Goal: Contribute content: Contribute content

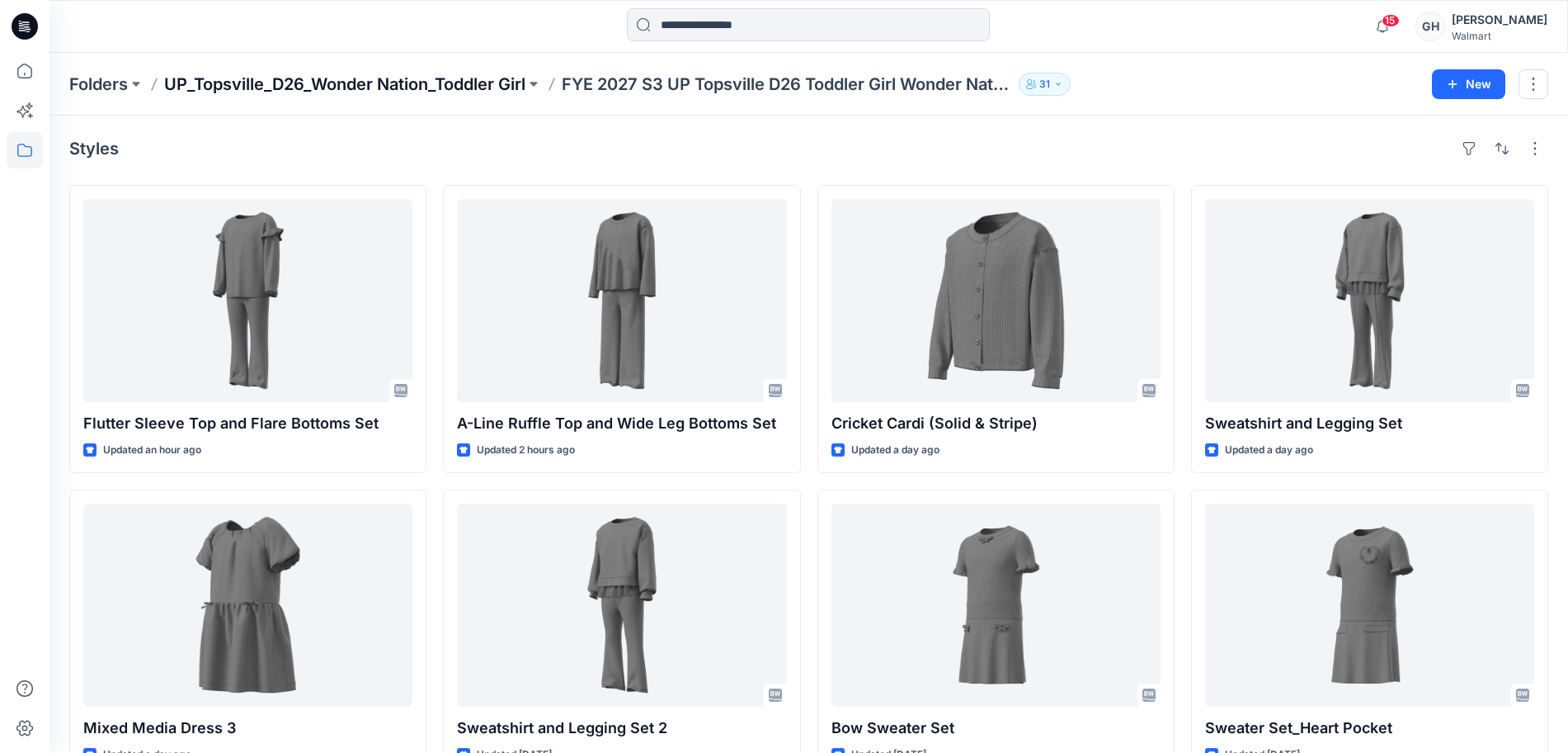
click at [477, 85] on p "UP_Topsville_D26_Wonder Nation_Toddler Girl" at bounding box center [345, 84] width 361 height 23
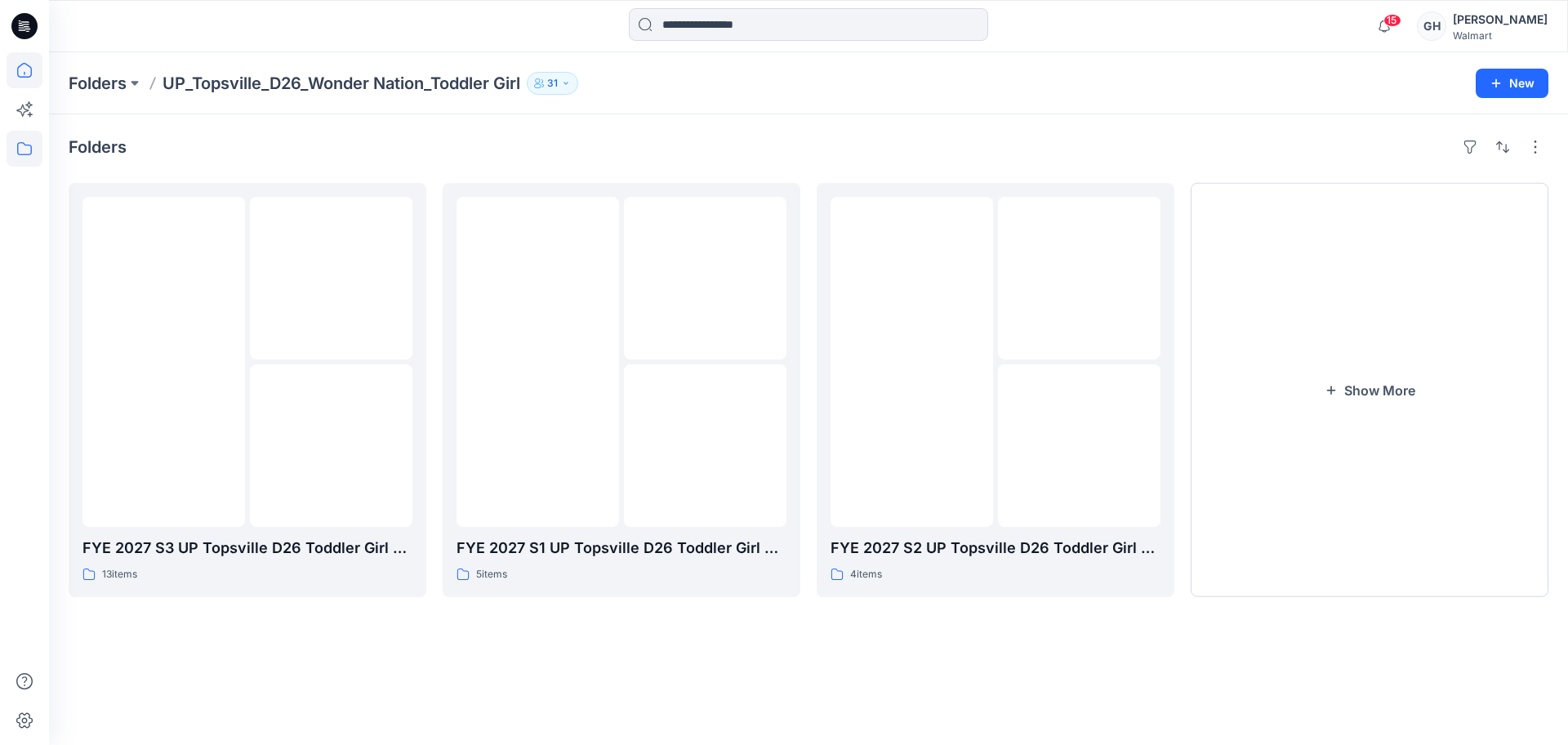
click at [21, 73] on icon at bounding box center [24, 70] width 35 height 35
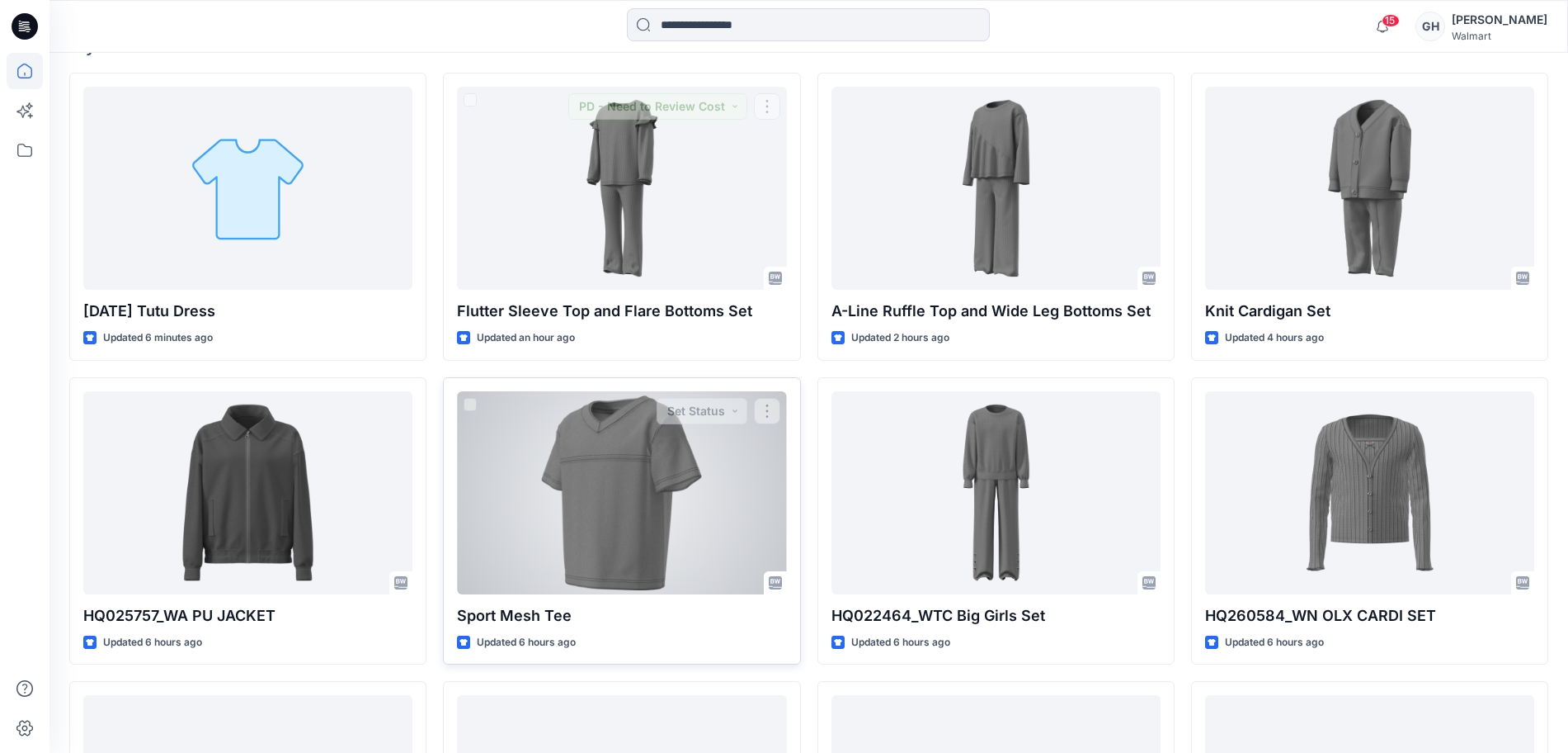
scroll to position [516, 0]
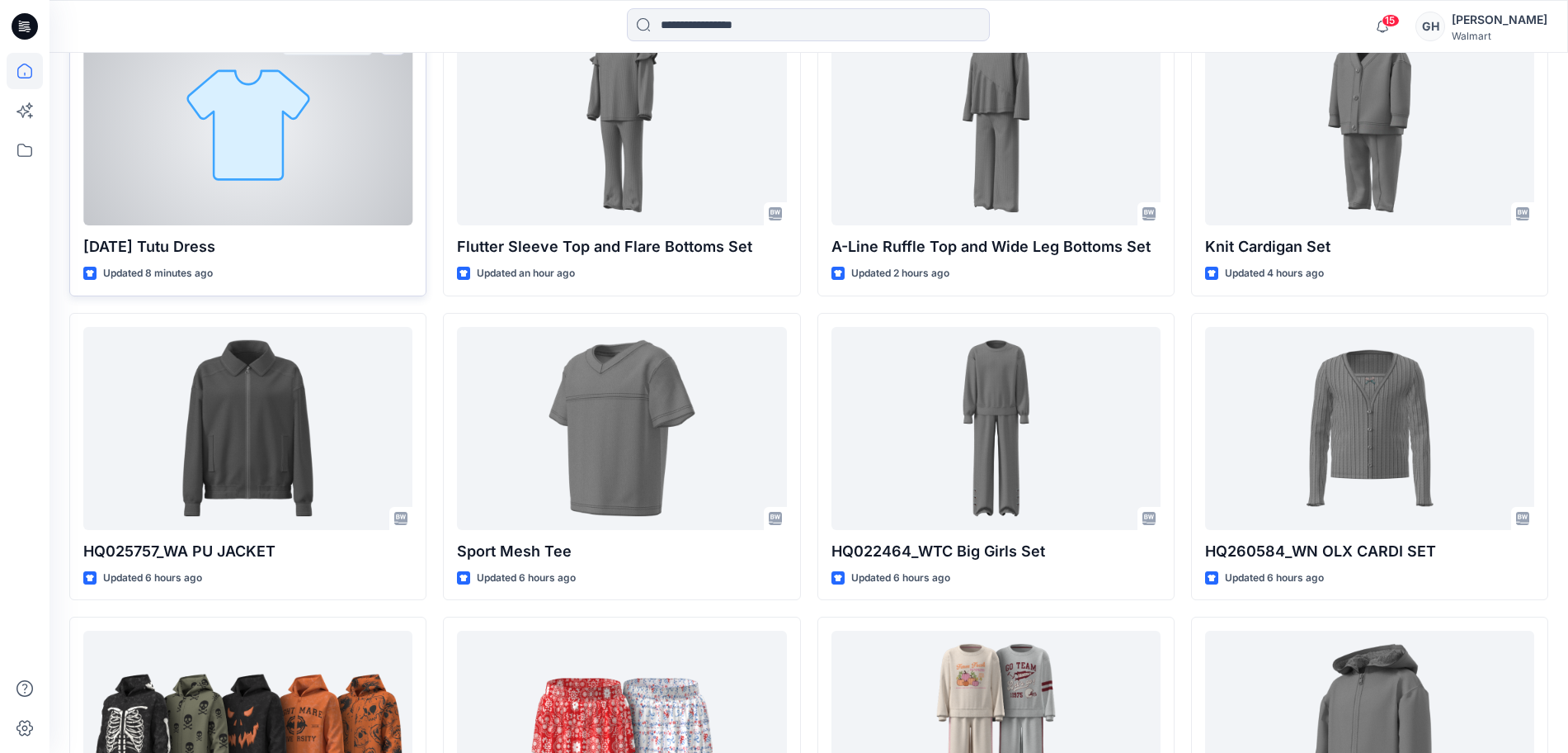
click at [177, 174] on div at bounding box center [248, 124] width 329 height 204
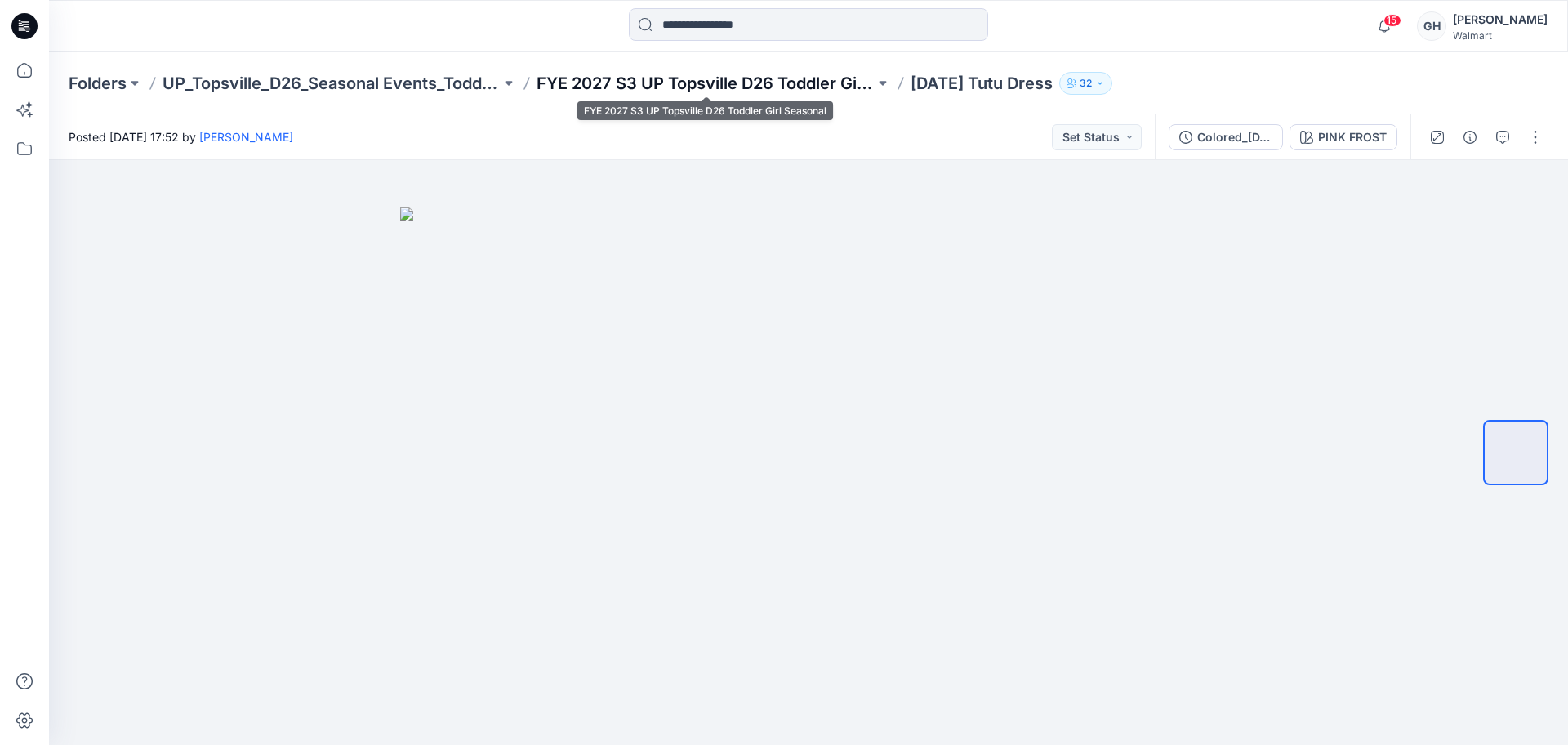
click at [745, 78] on p "FYE 2027 S3 UP Topsville D26 Toddler Girl Seasonal" at bounding box center [705, 83] width 338 height 23
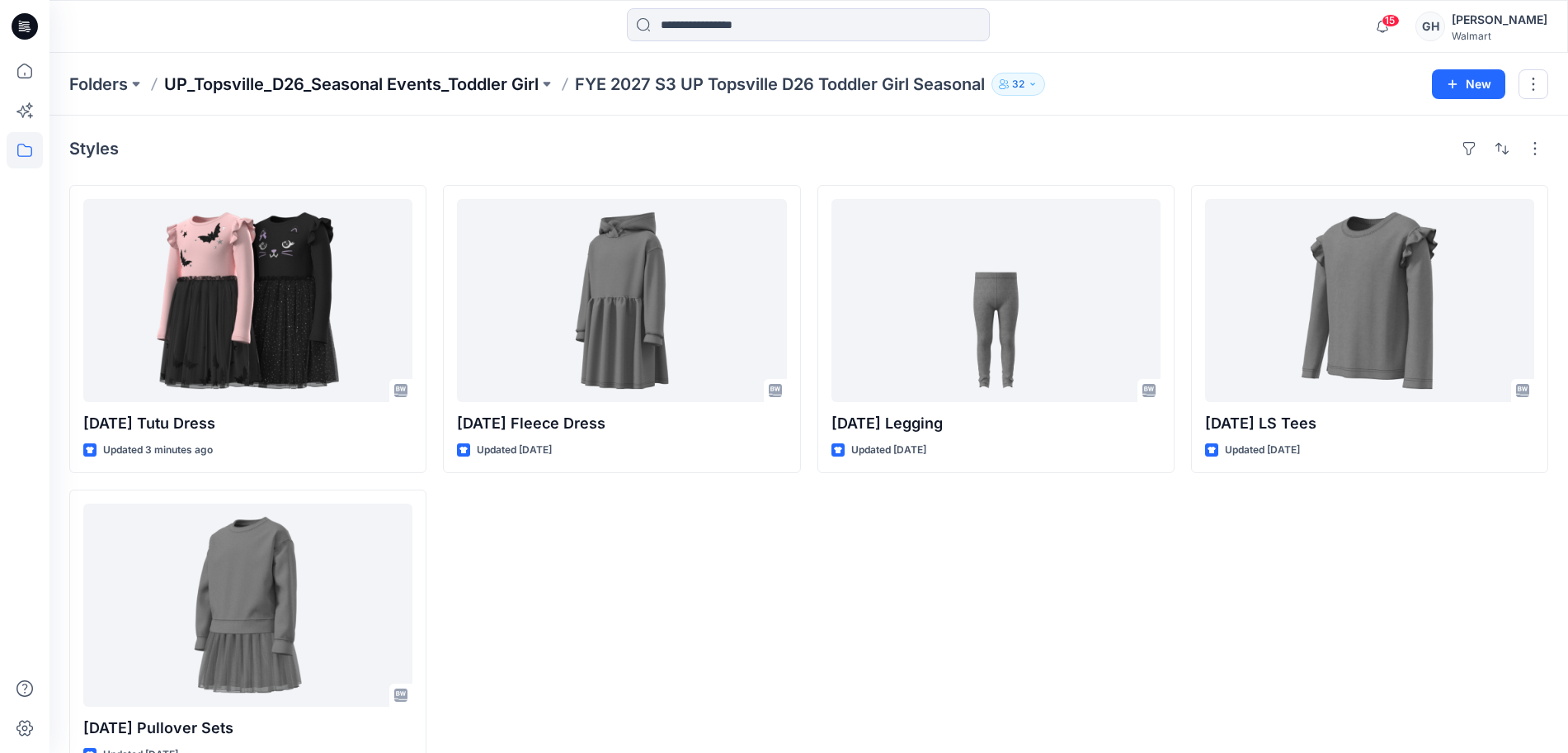
click at [359, 76] on p "UP_Topsville_D26_Seasonal Events_Toddler Girl" at bounding box center [352, 84] width 375 height 23
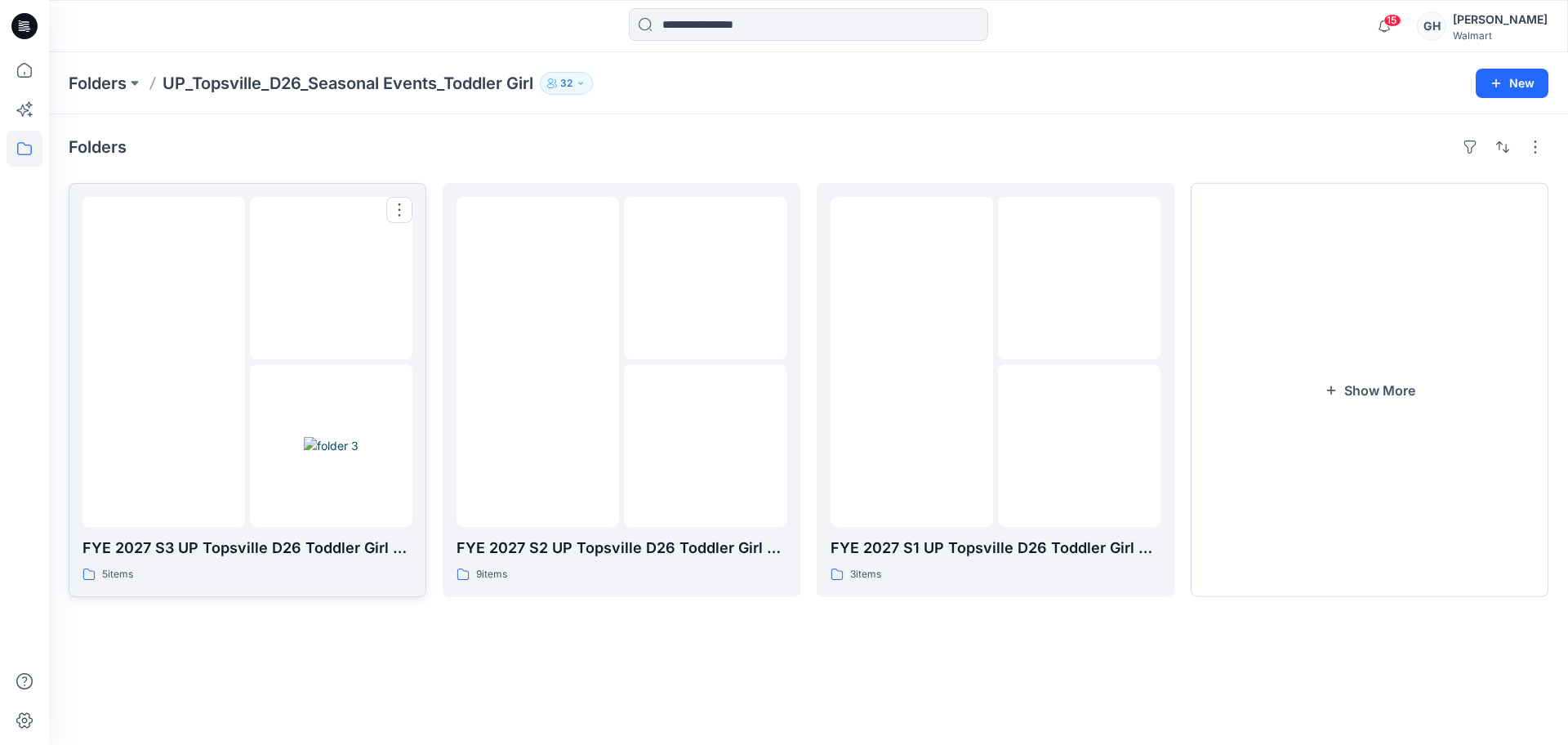
click at [164, 361] on img at bounding box center [164, 361] width 0 height 0
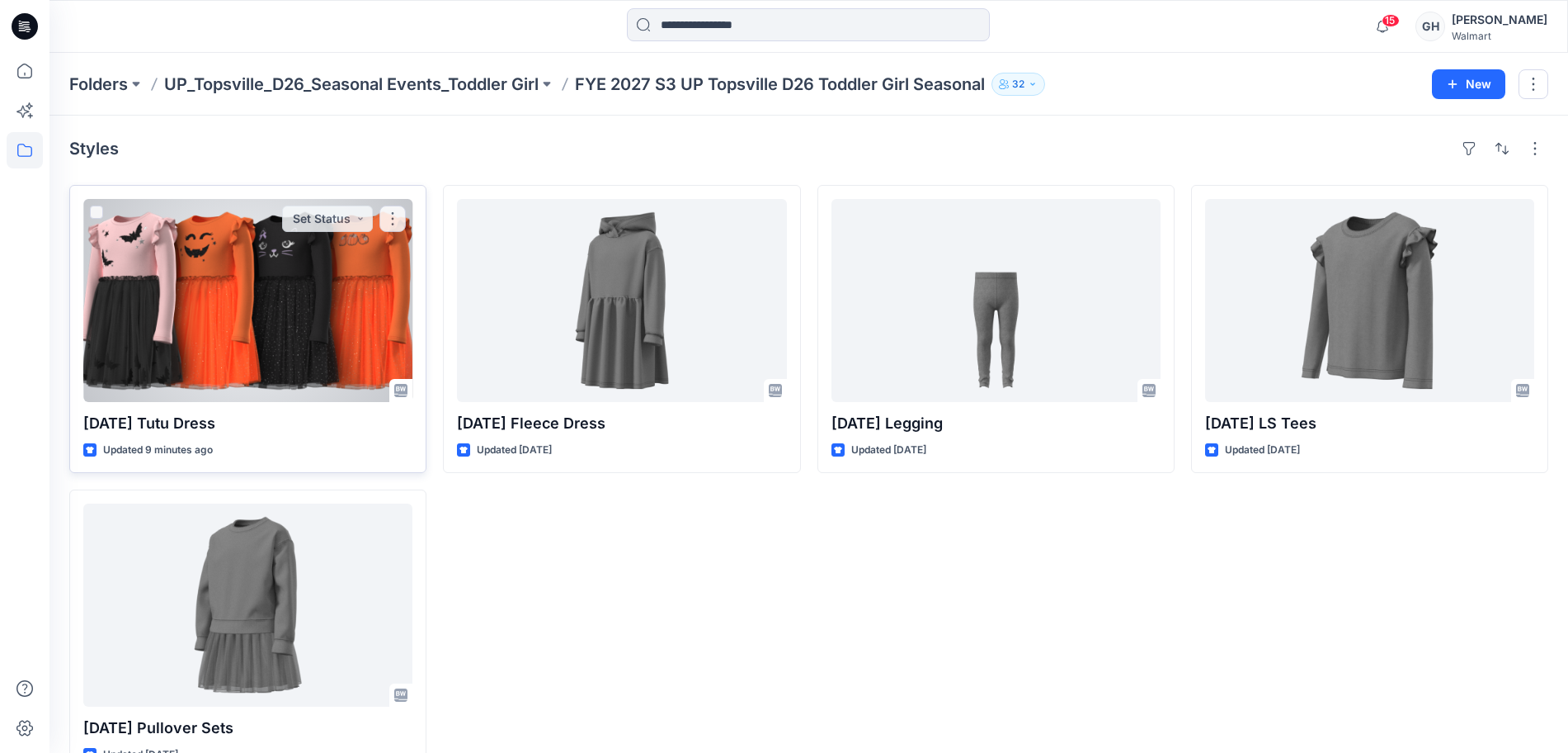
click at [261, 297] on div at bounding box center [248, 300] width 329 height 204
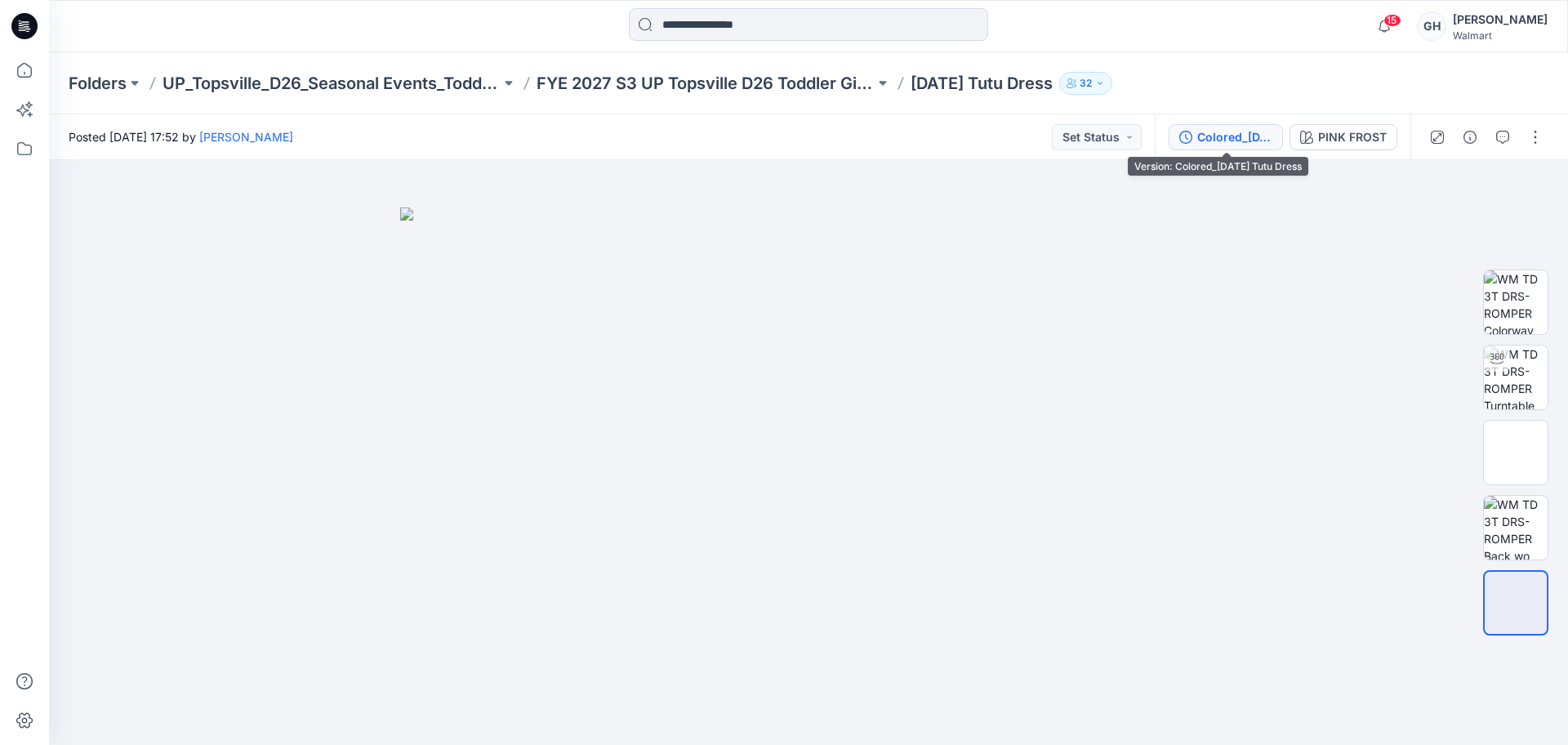
click at [1237, 128] on div "Colored_[DATE] Tutu Dress" at bounding box center [1234, 137] width 75 height 18
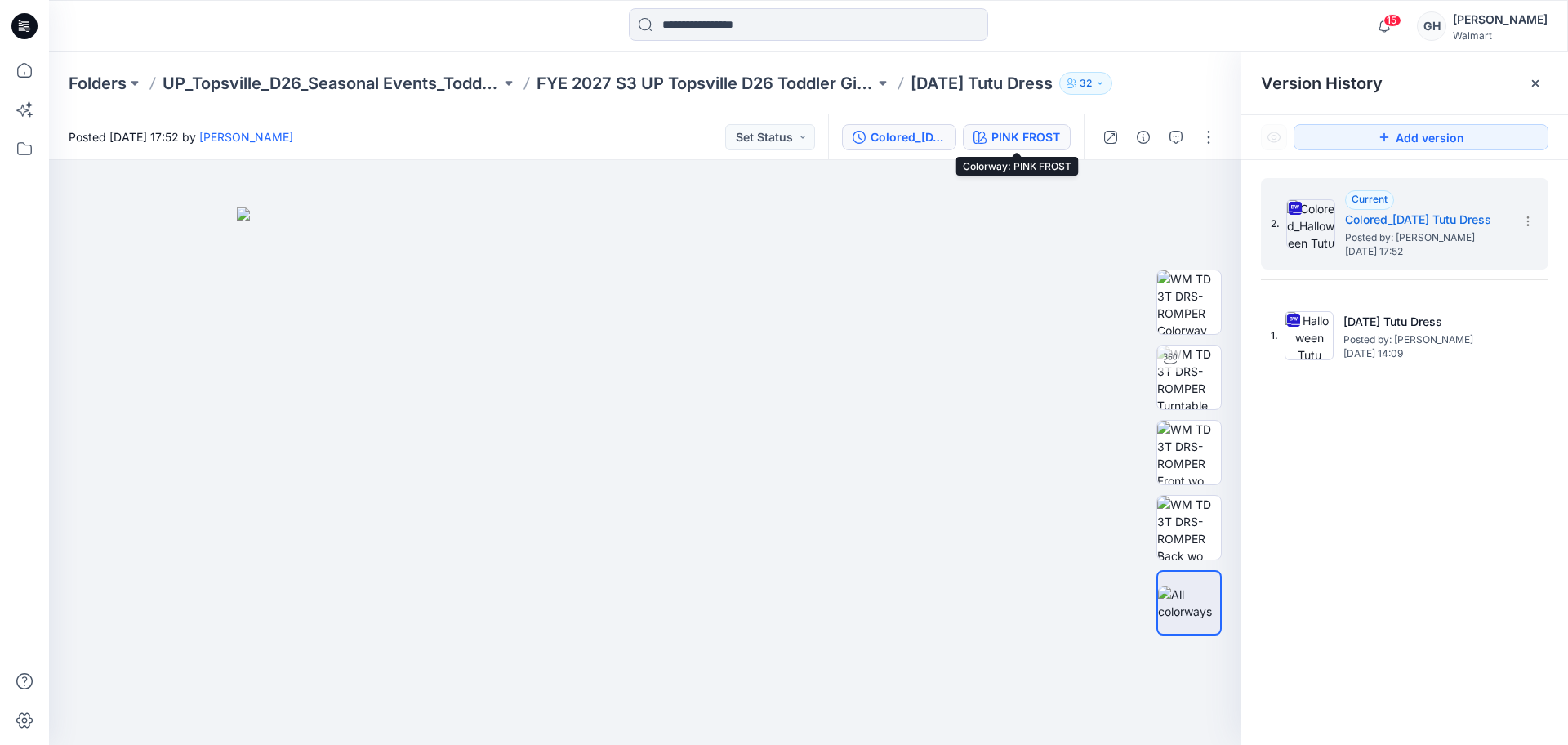
click at [1067, 138] on button "PINK FROST" at bounding box center [1016, 136] width 107 height 26
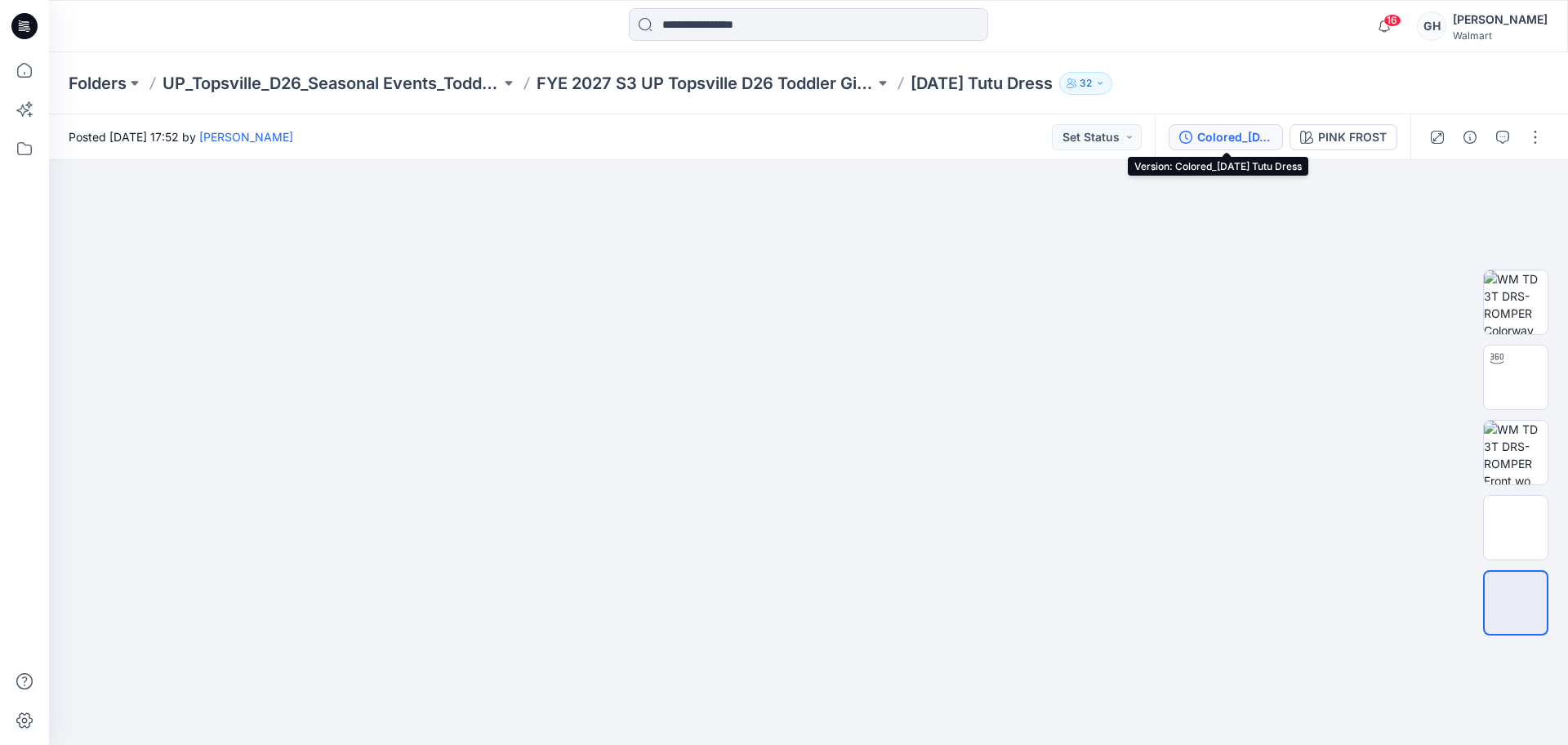
click at [1262, 132] on div "Colored_[DATE] Tutu Dress" at bounding box center [1234, 137] width 75 height 18
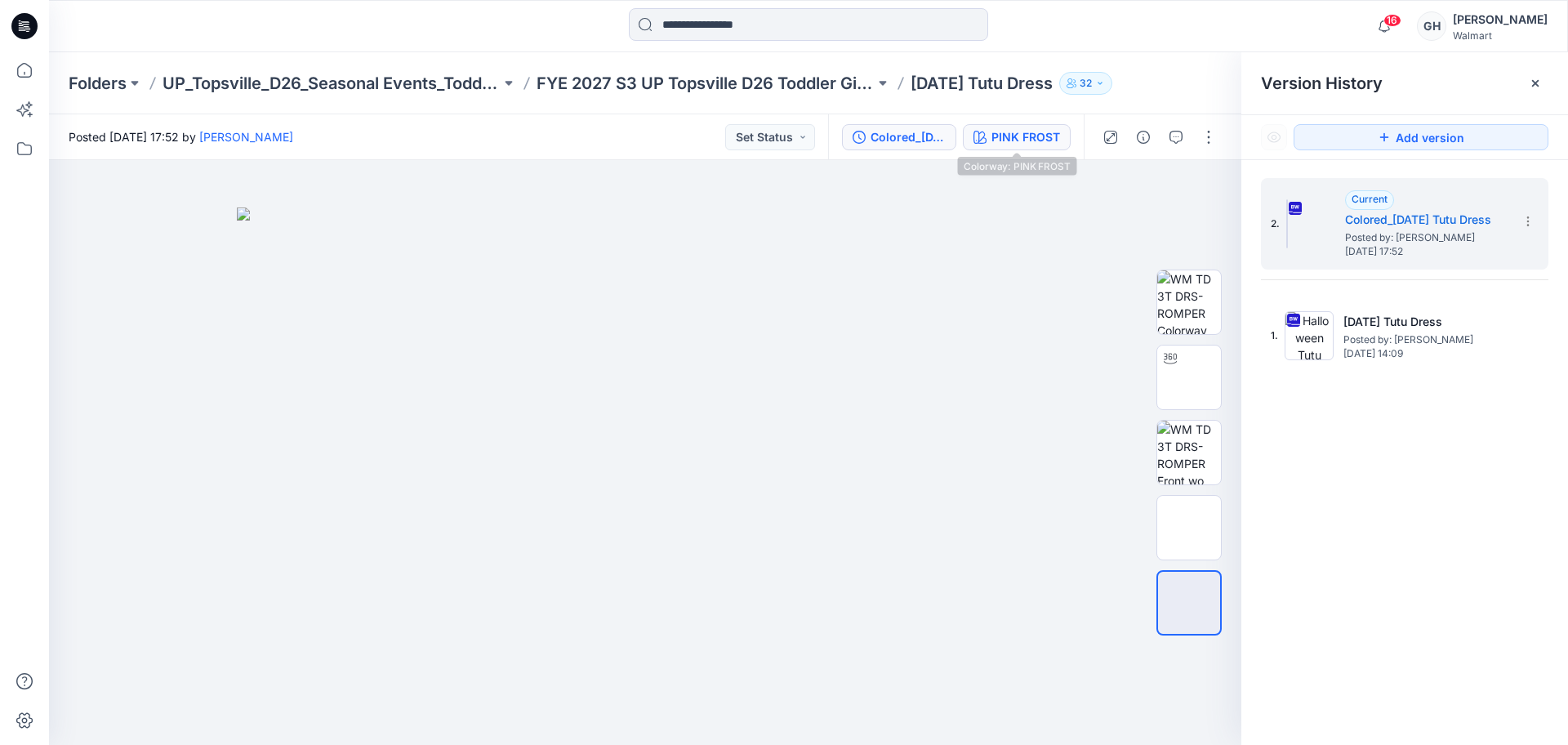
click at [1007, 129] on div "PINK FROST" at bounding box center [1026, 137] width 69 height 18
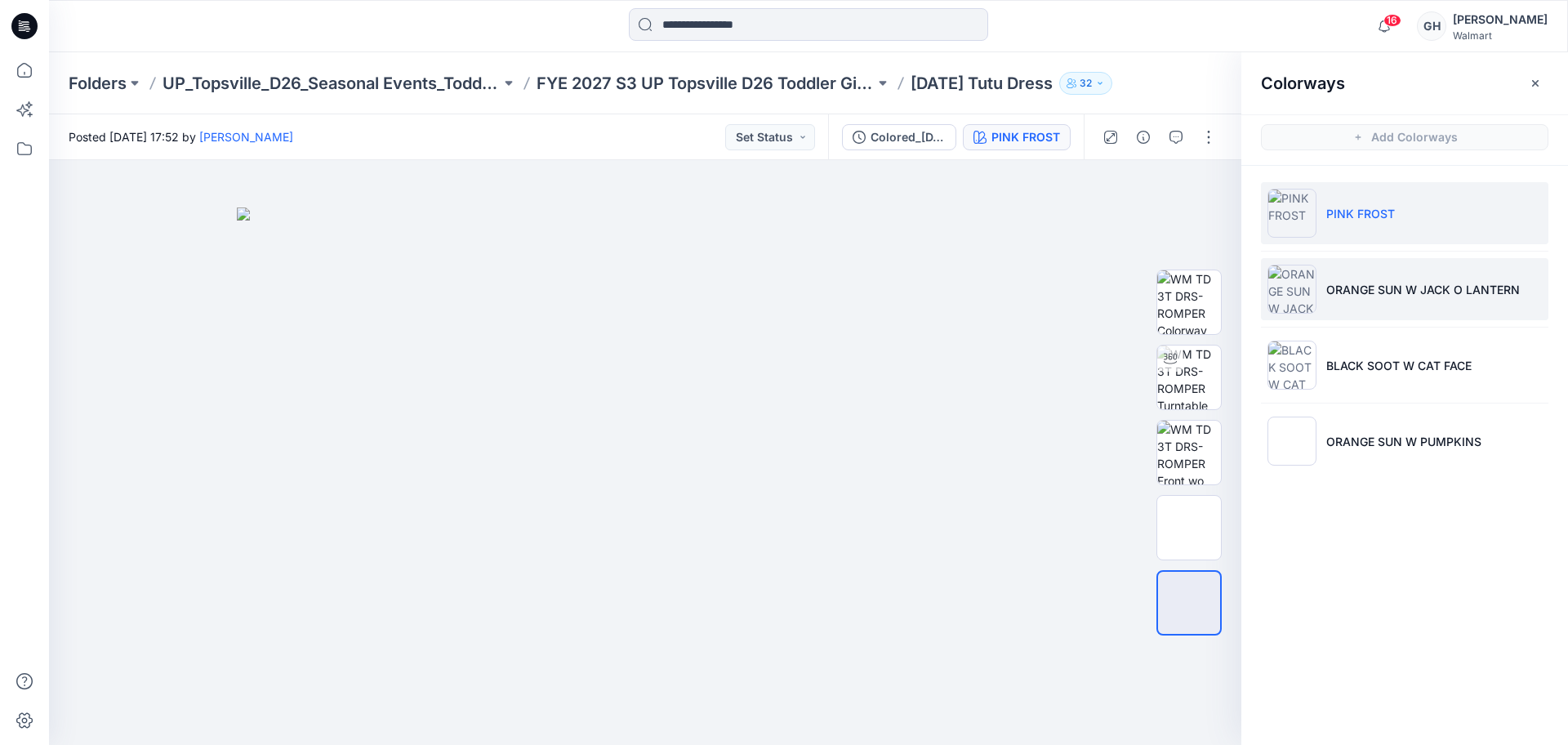
click at [1335, 292] on p "ORANGE SUN W JACK O LANTERN" at bounding box center [1423, 290] width 194 height 17
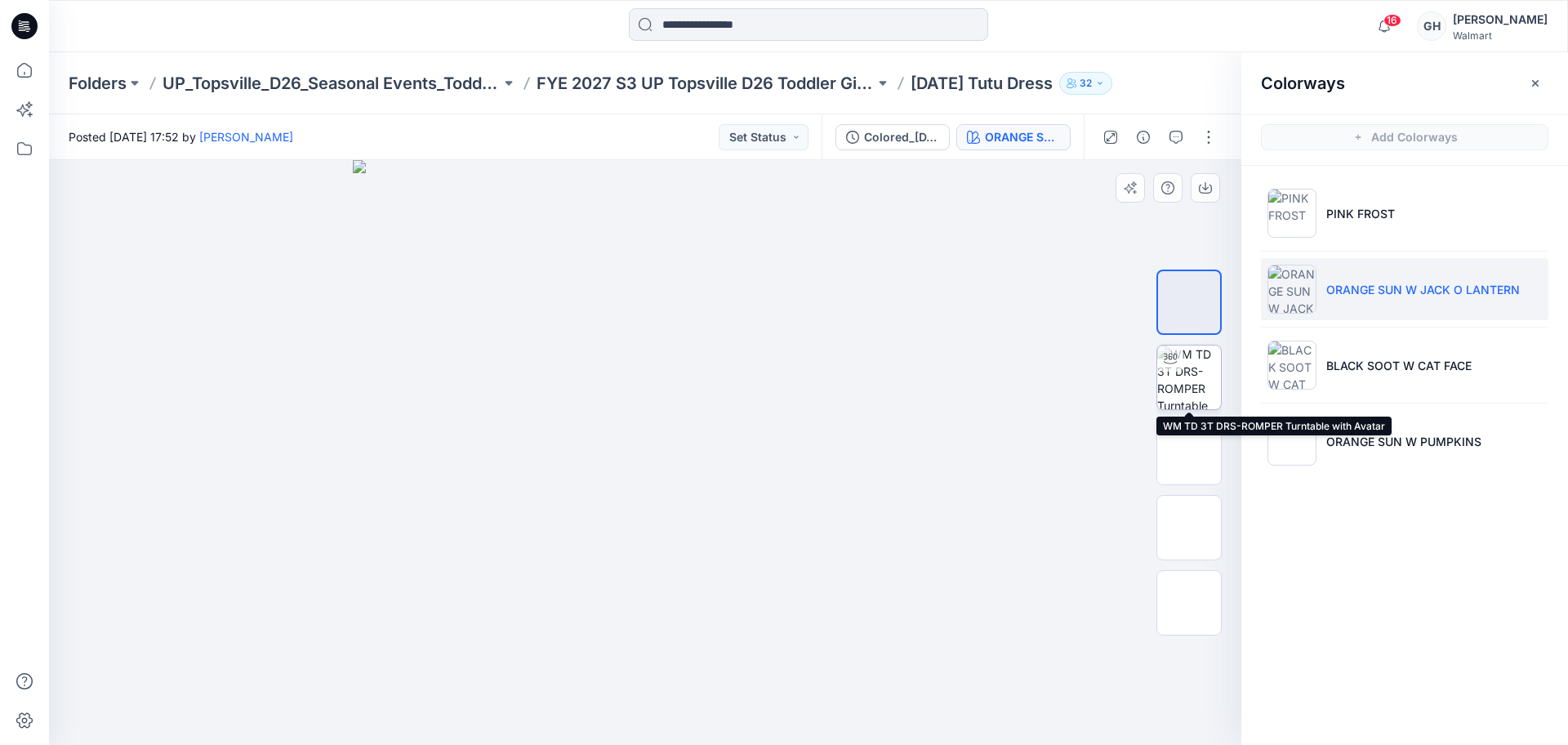
click at [1175, 381] on img at bounding box center [1188, 377] width 63 height 63
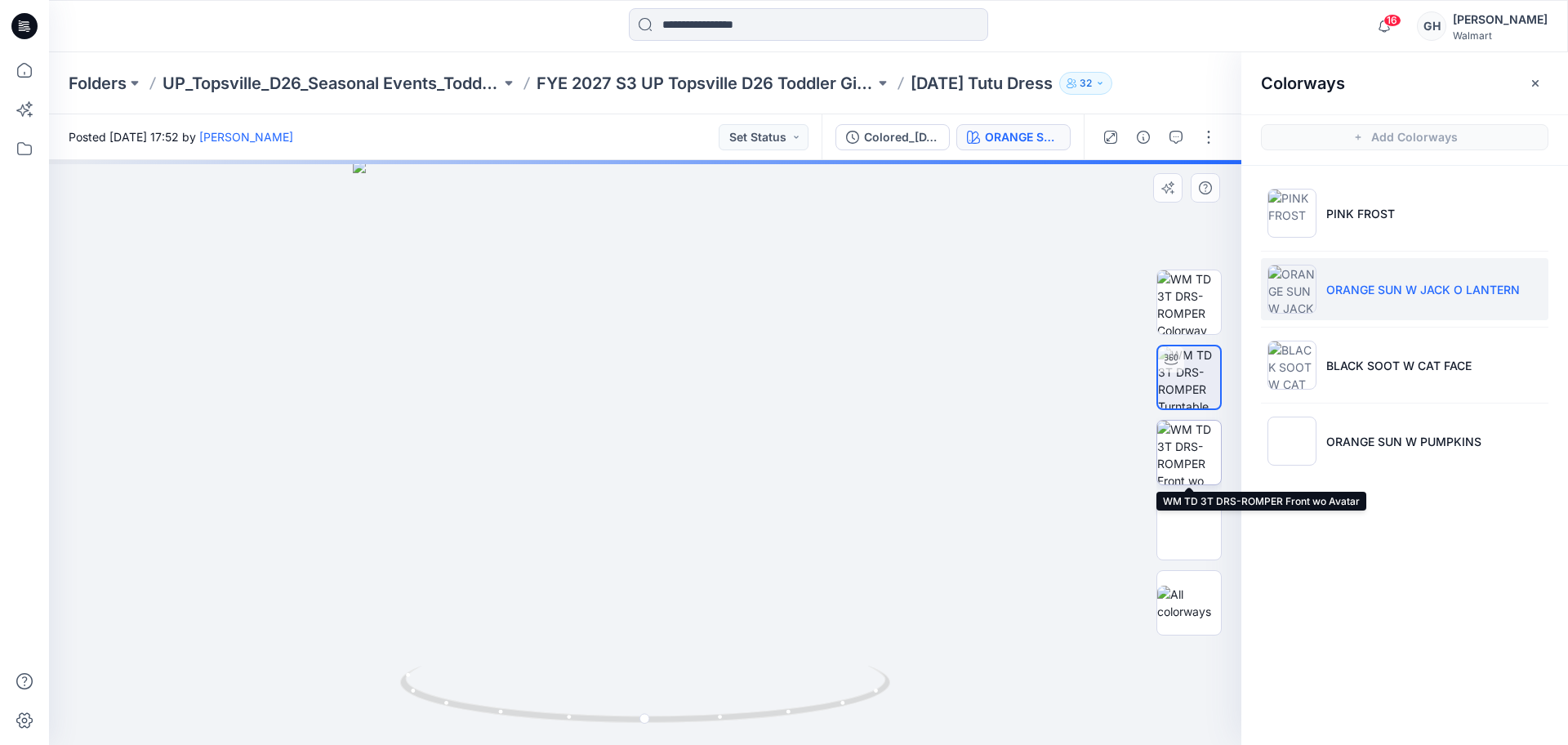
click at [1180, 450] on img at bounding box center [1188, 453] width 63 height 63
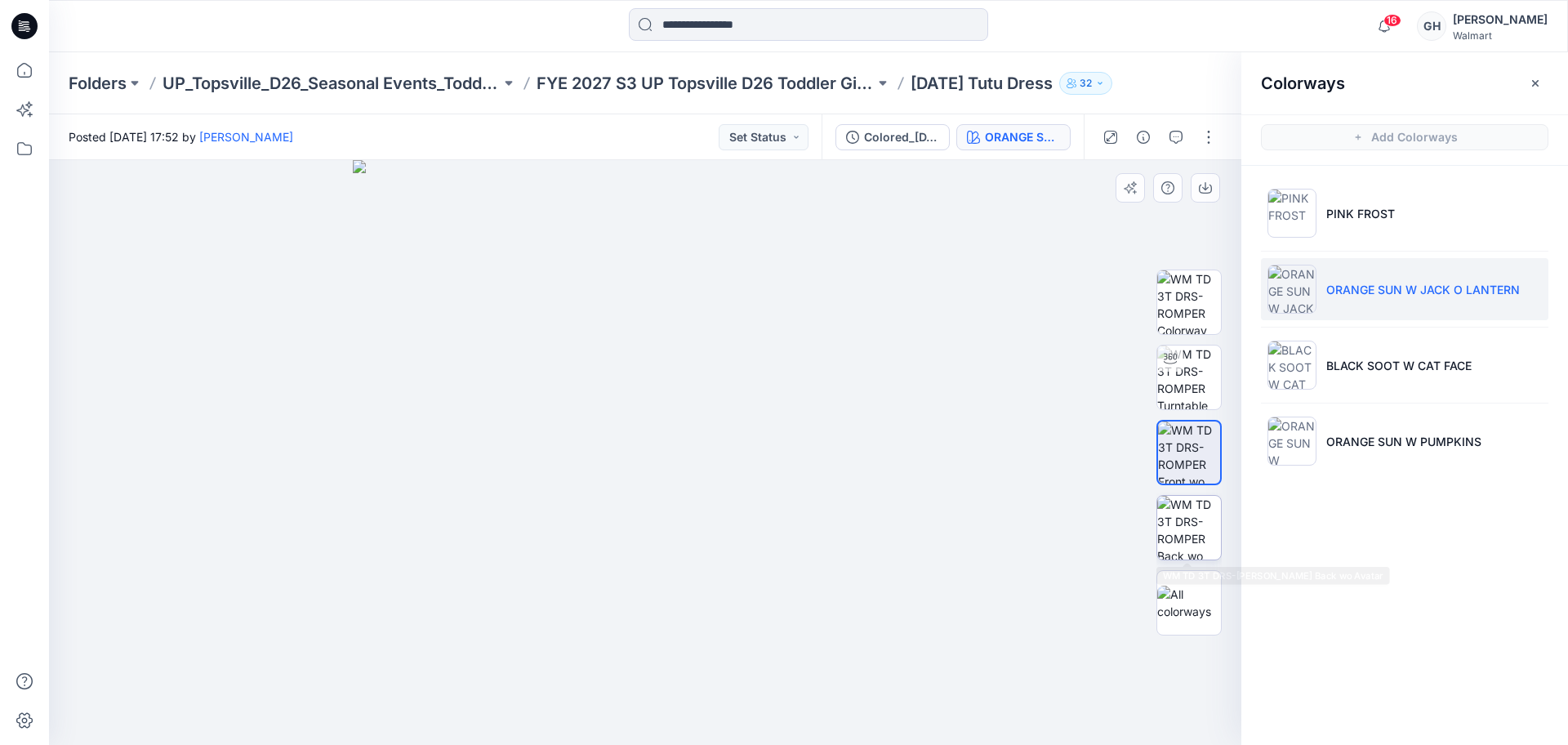
click at [1181, 496] on img at bounding box center [1188, 527] width 63 height 63
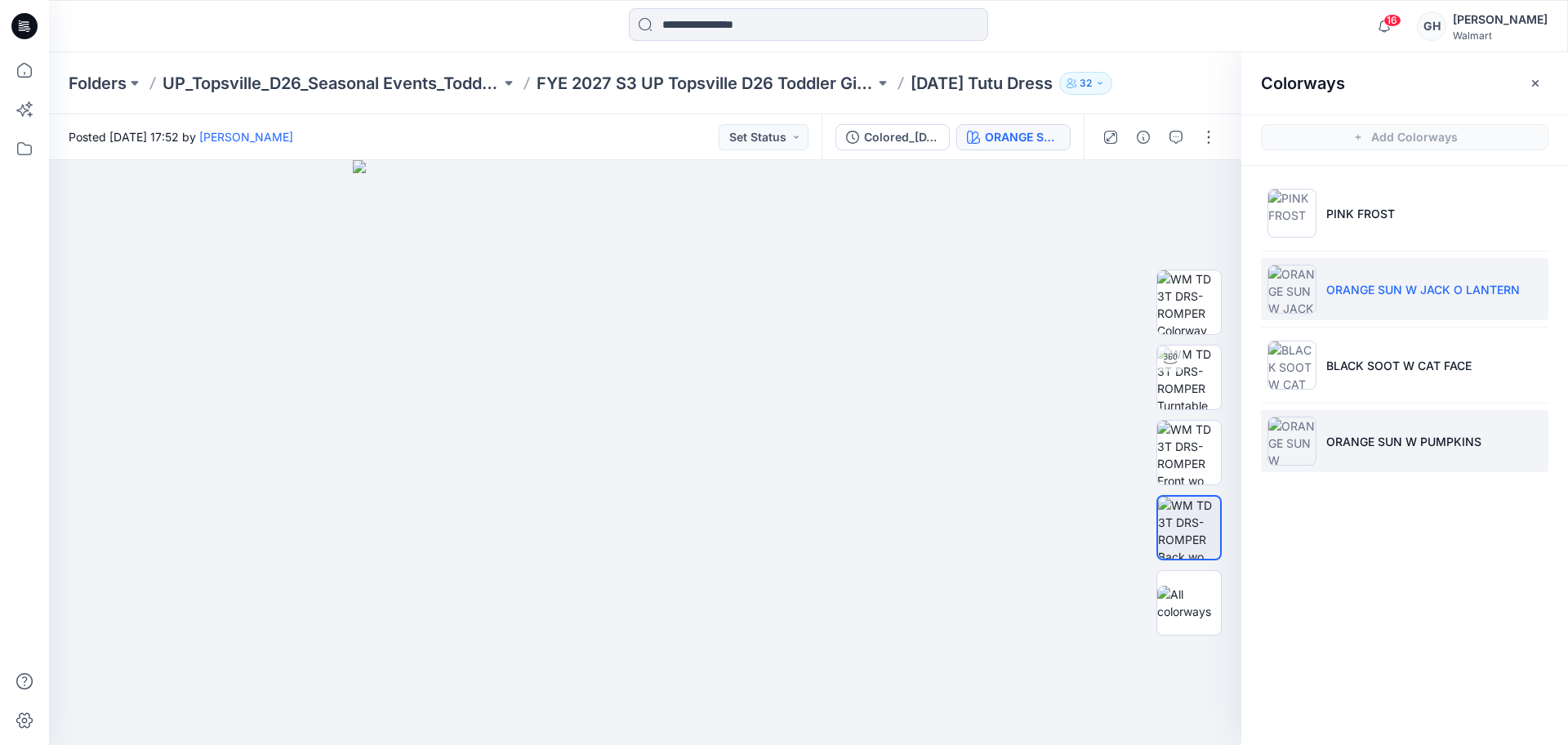
click at [1371, 427] on li "ORANGE SUN W PUMPKINS" at bounding box center [1404, 441] width 288 height 62
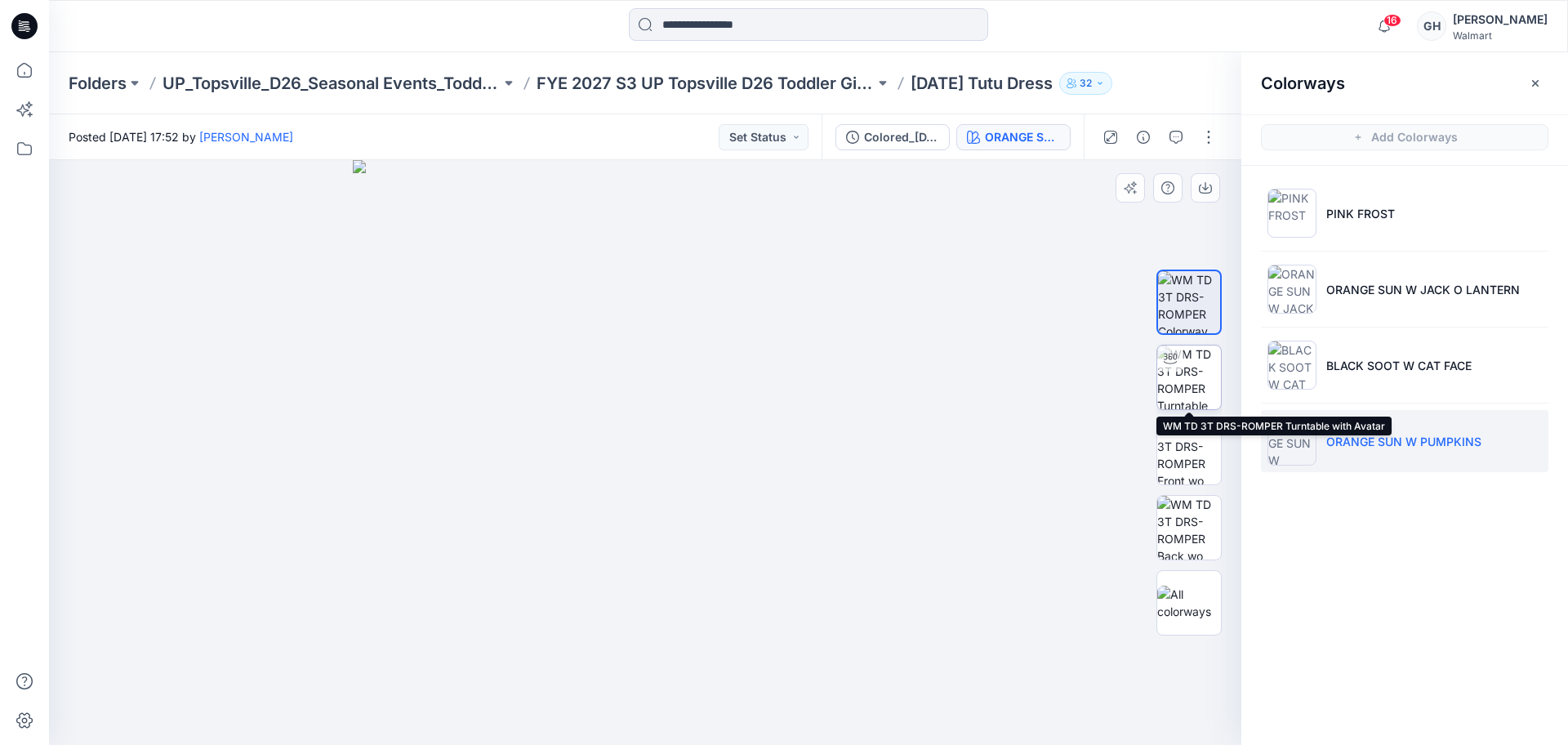
click at [1182, 379] on img at bounding box center [1188, 377] width 63 height 63
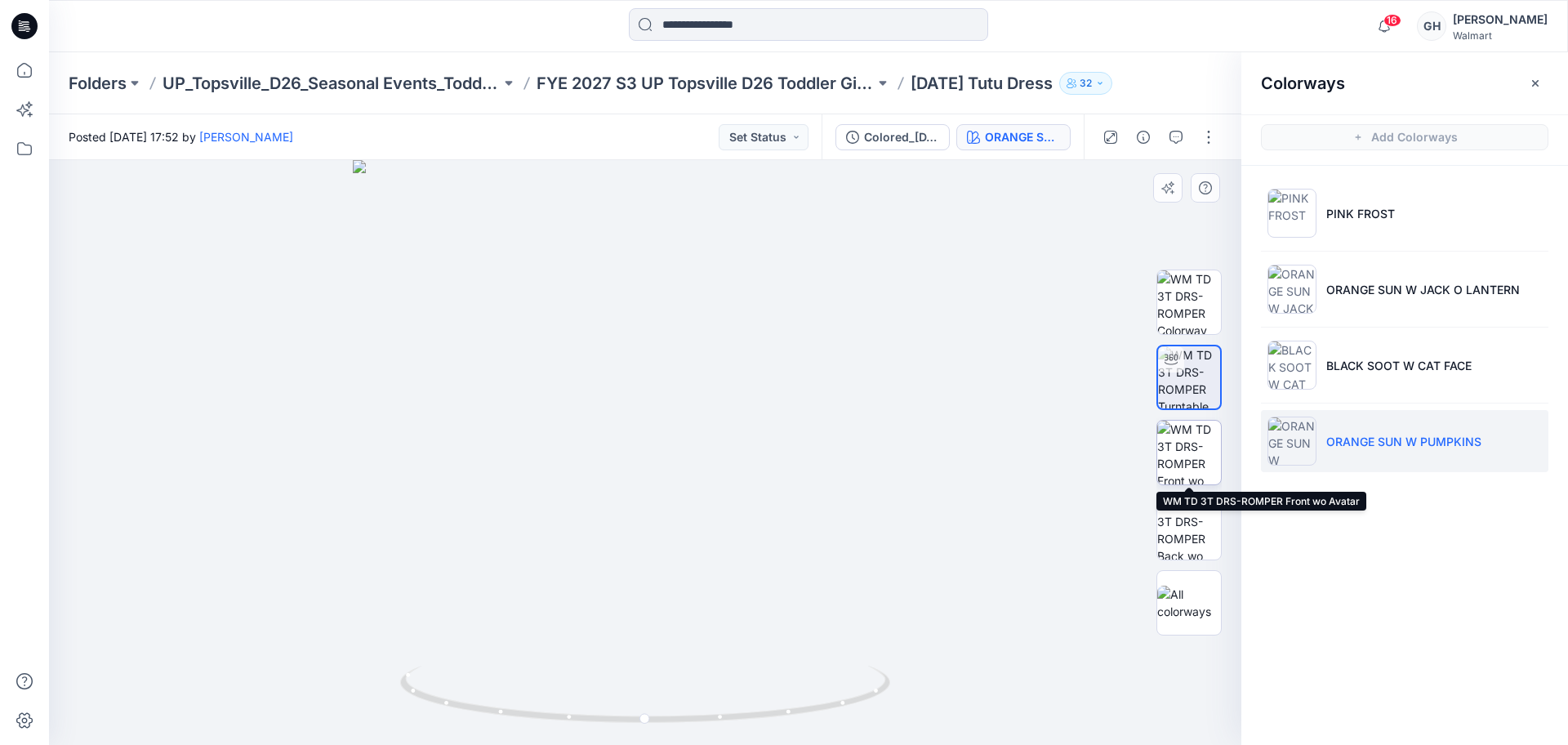
click at [1181, 450] on img at bounding box center [1188, 453] width 63 height 63
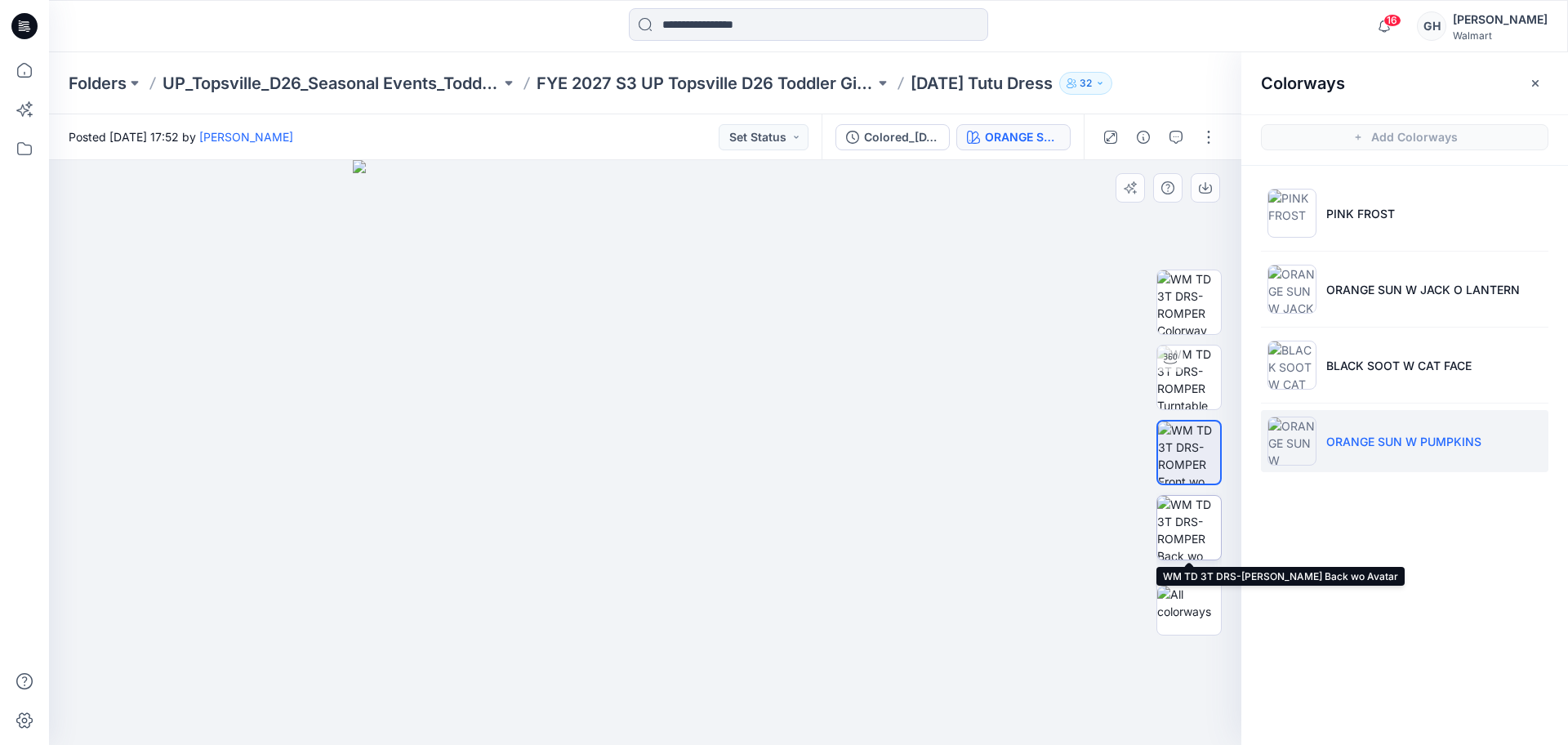
click at [1190, 534] on img at bounding box center [1188, 527] width 63 height 63
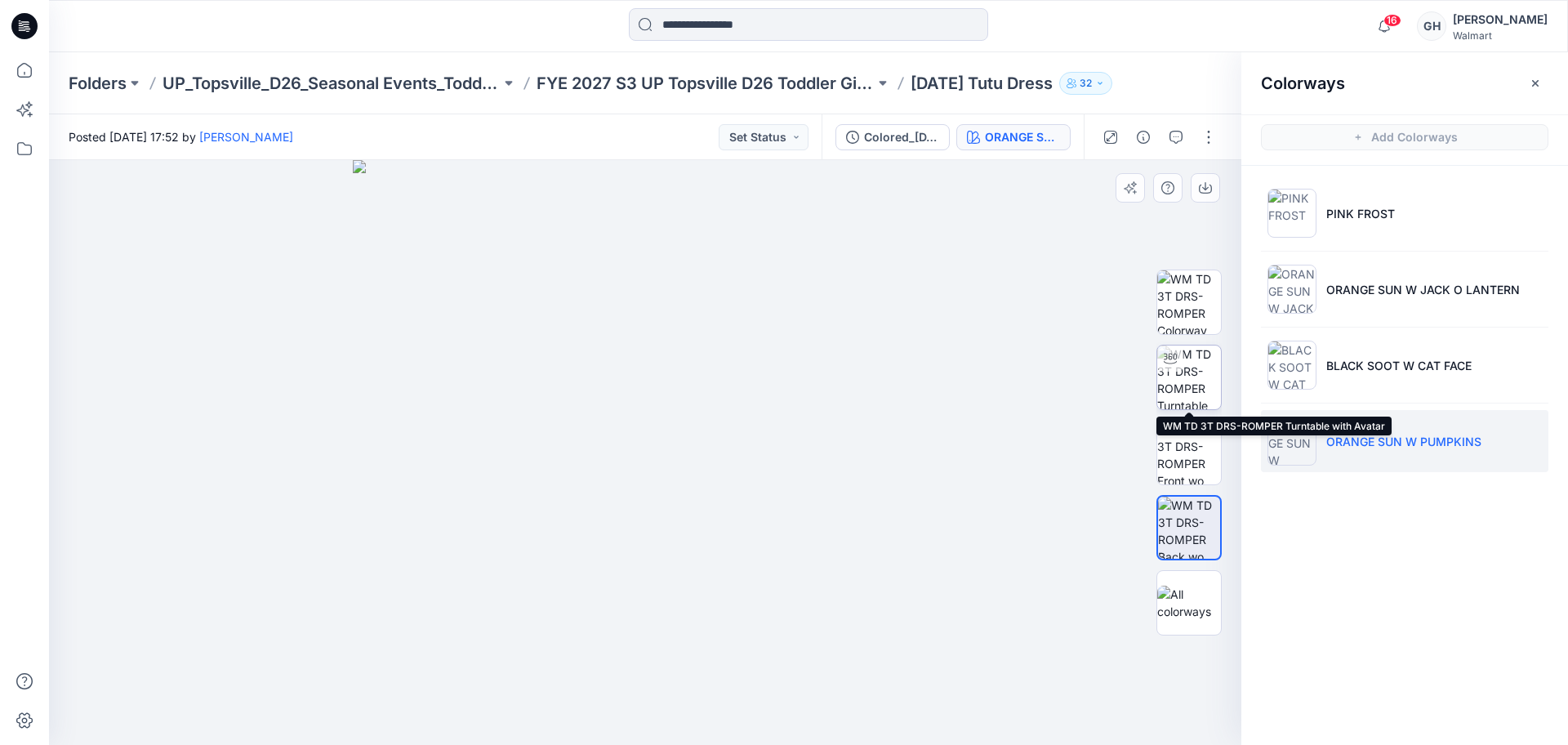
click at [1194, 380] on img at bounding box center [1188, 377] width 63 height 63
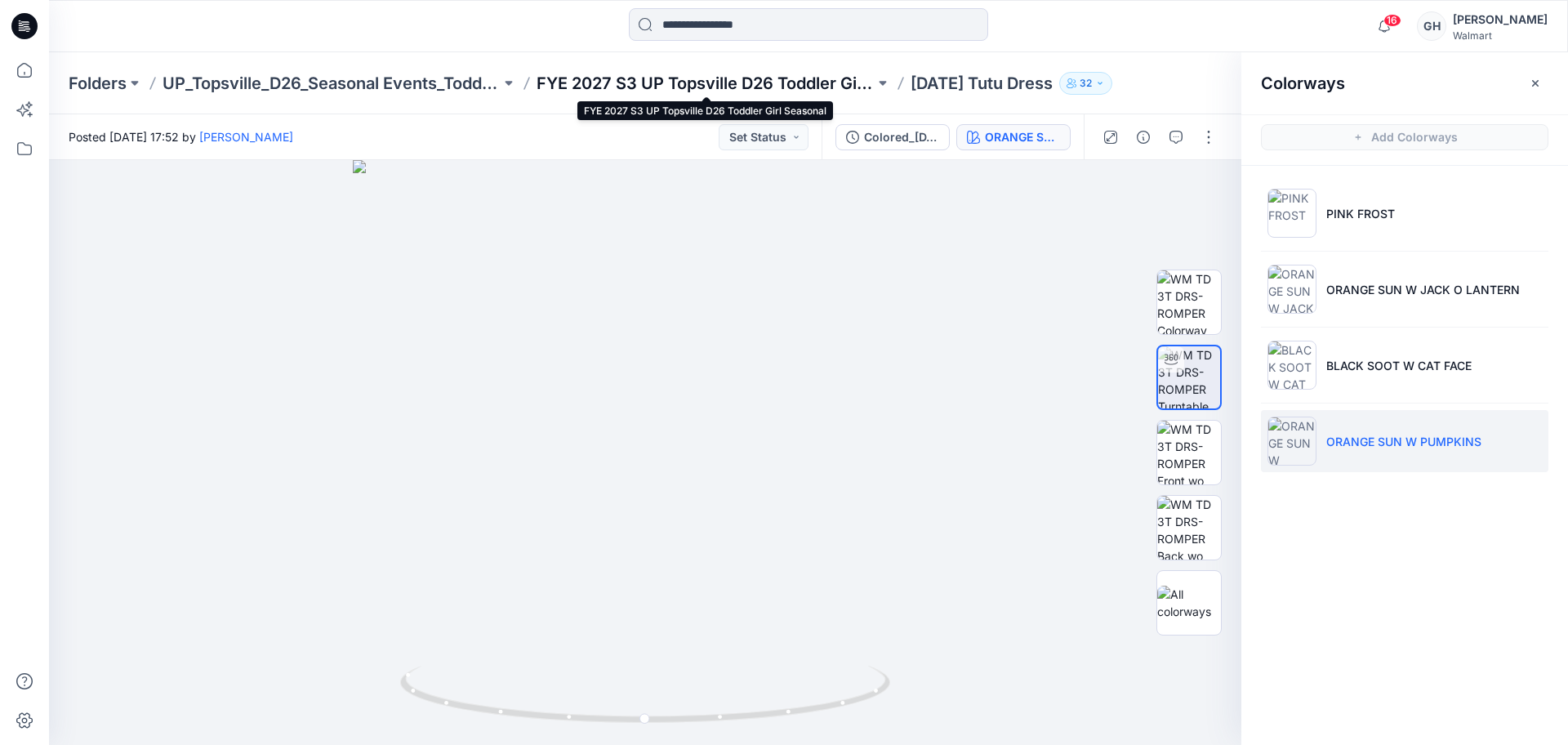
click at [832, 79] on p "FYE 2027 S3 UP Topsville D26 Toddler Girl Seasonal" at bounding box center [705, 83] width 338 height 23
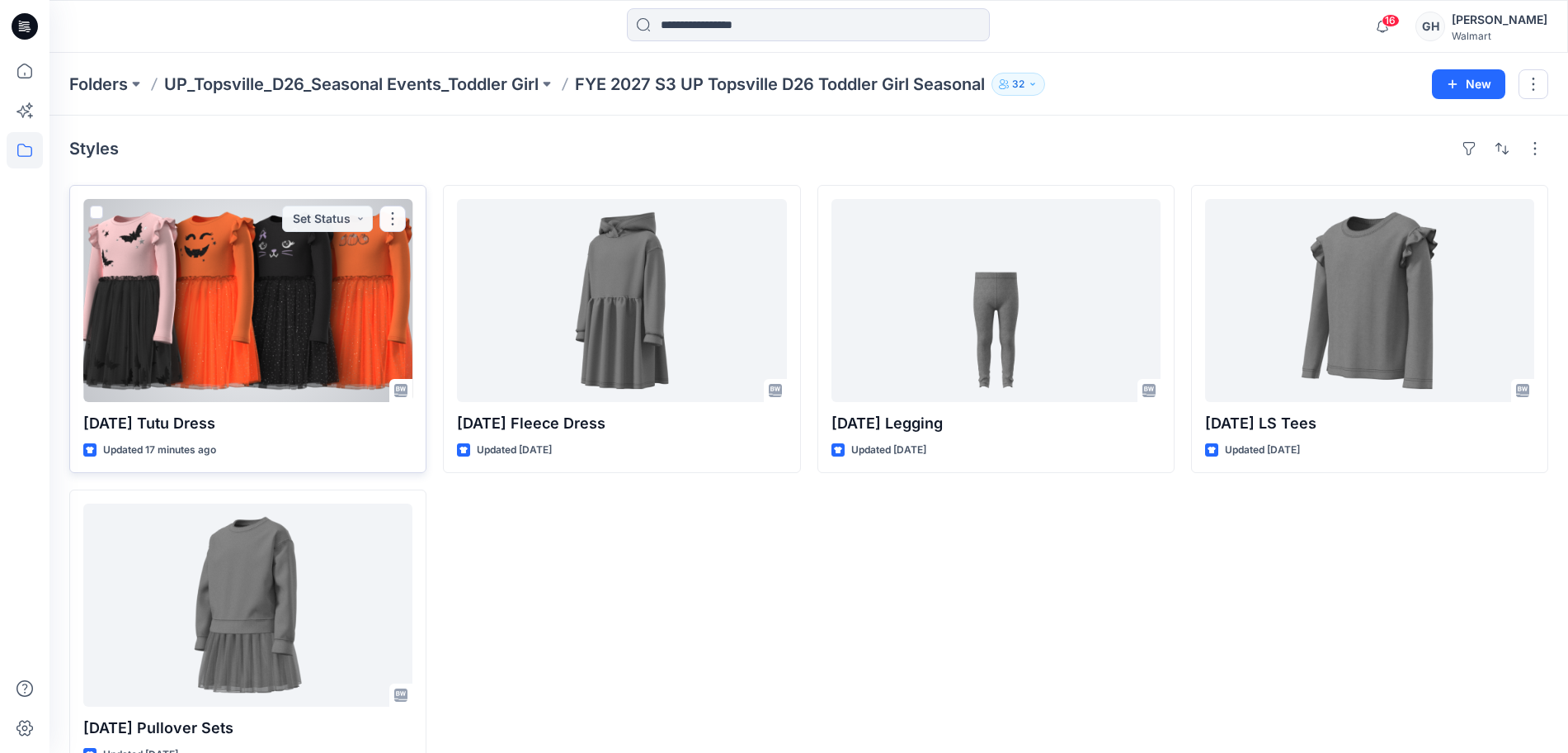
click at [280, 315] on div at bounding box center [248, 300] width 329 height 204
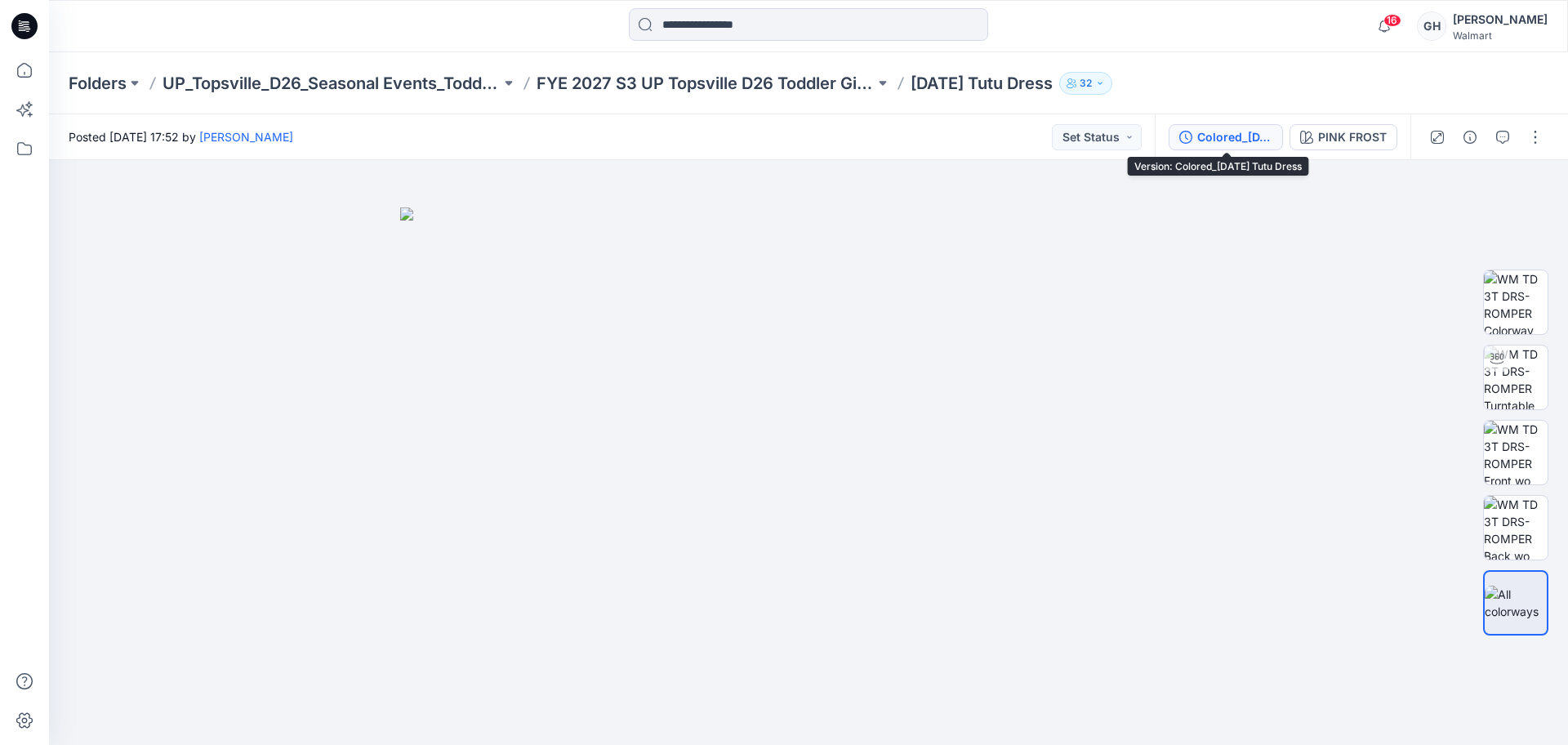
click at [1242, 132] on div "Colored_[DATE] Tutu Dress" at bounding box center [1234, 137] width 75 height 18
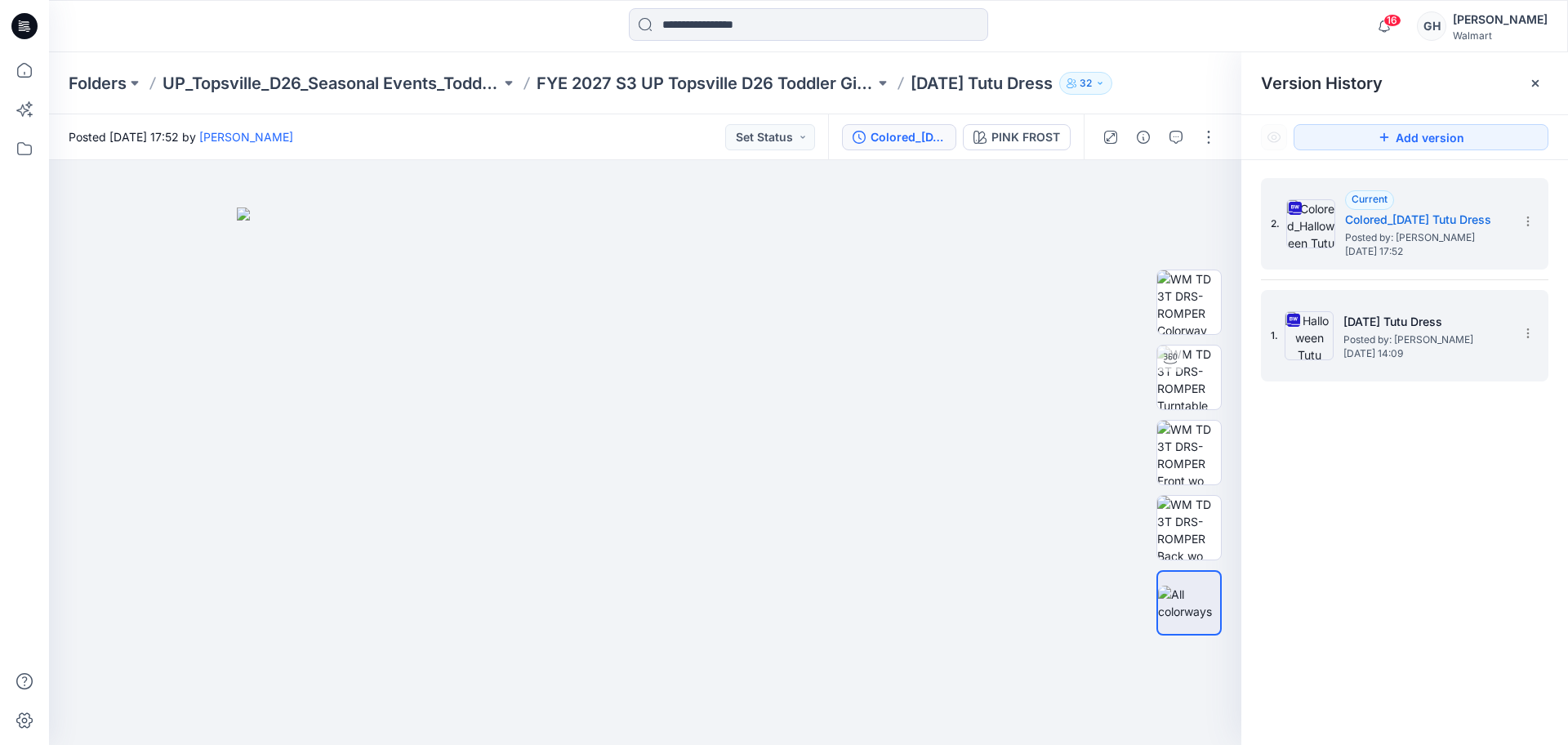
click at [1352, 352] on span "Friday, September 26, 2025 14:09" at bounding box center [1424, 354] width 163 height 12
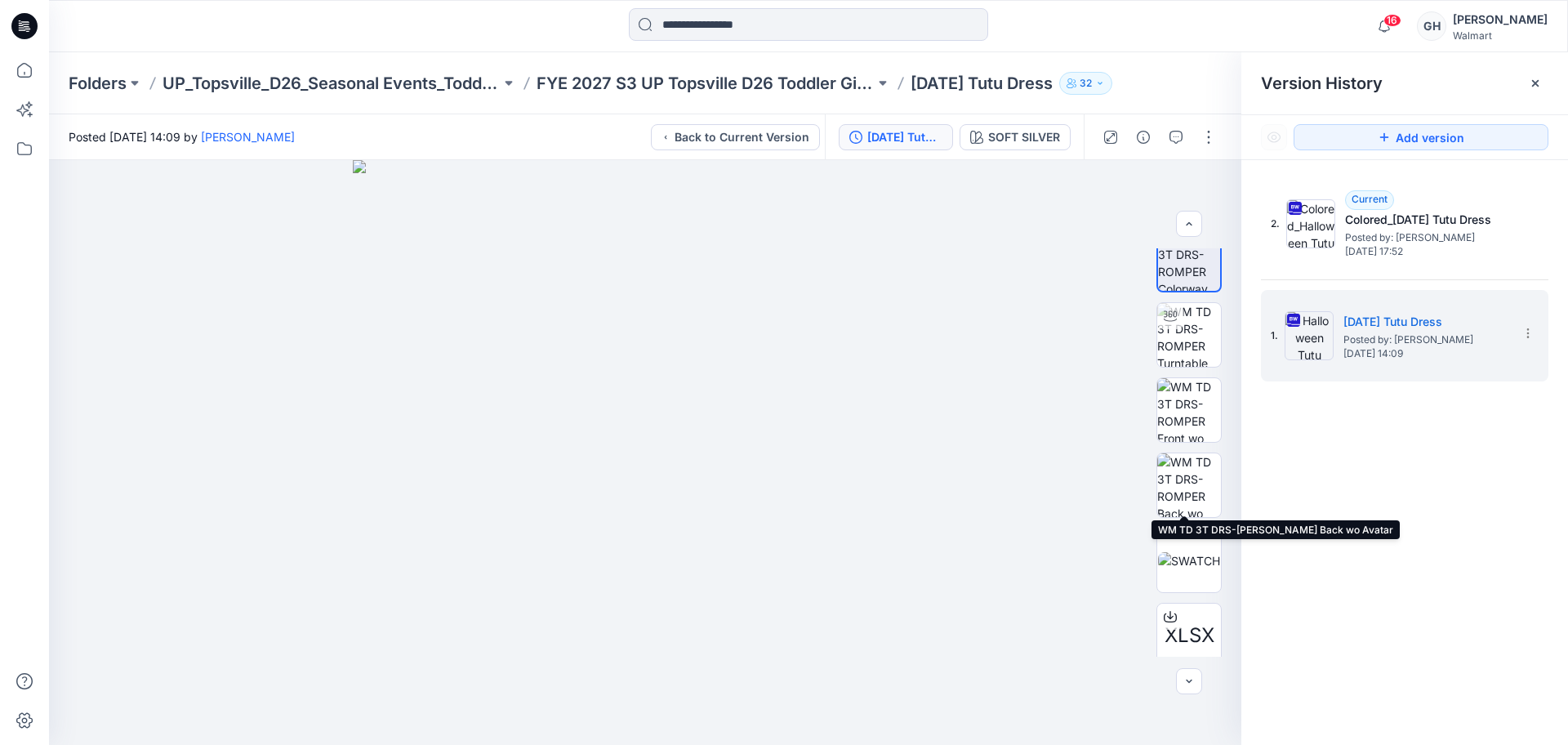
scroll to position [33, 0]
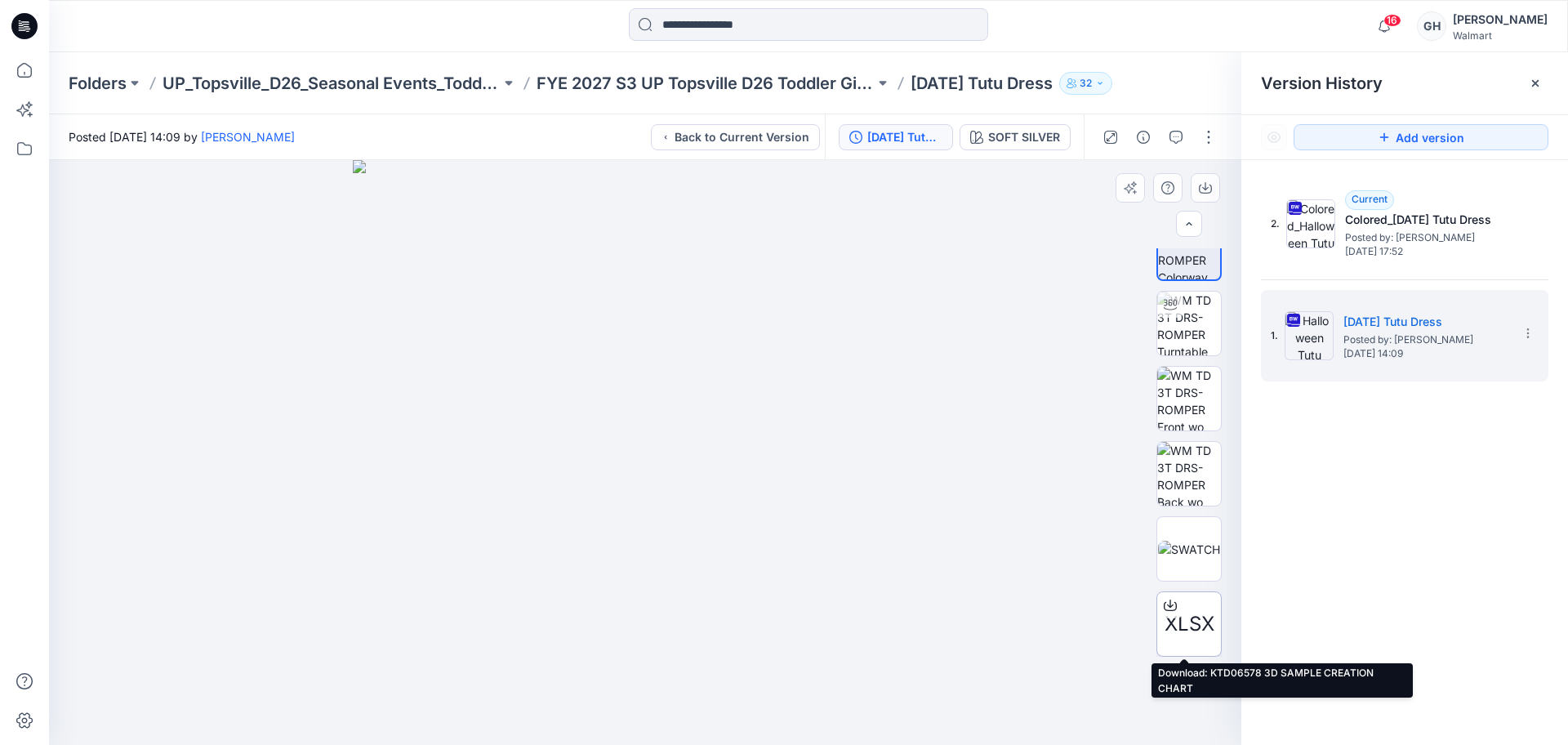
click at [1164, 610] on icon at bounding box center [1170, 606] width 13 height 9
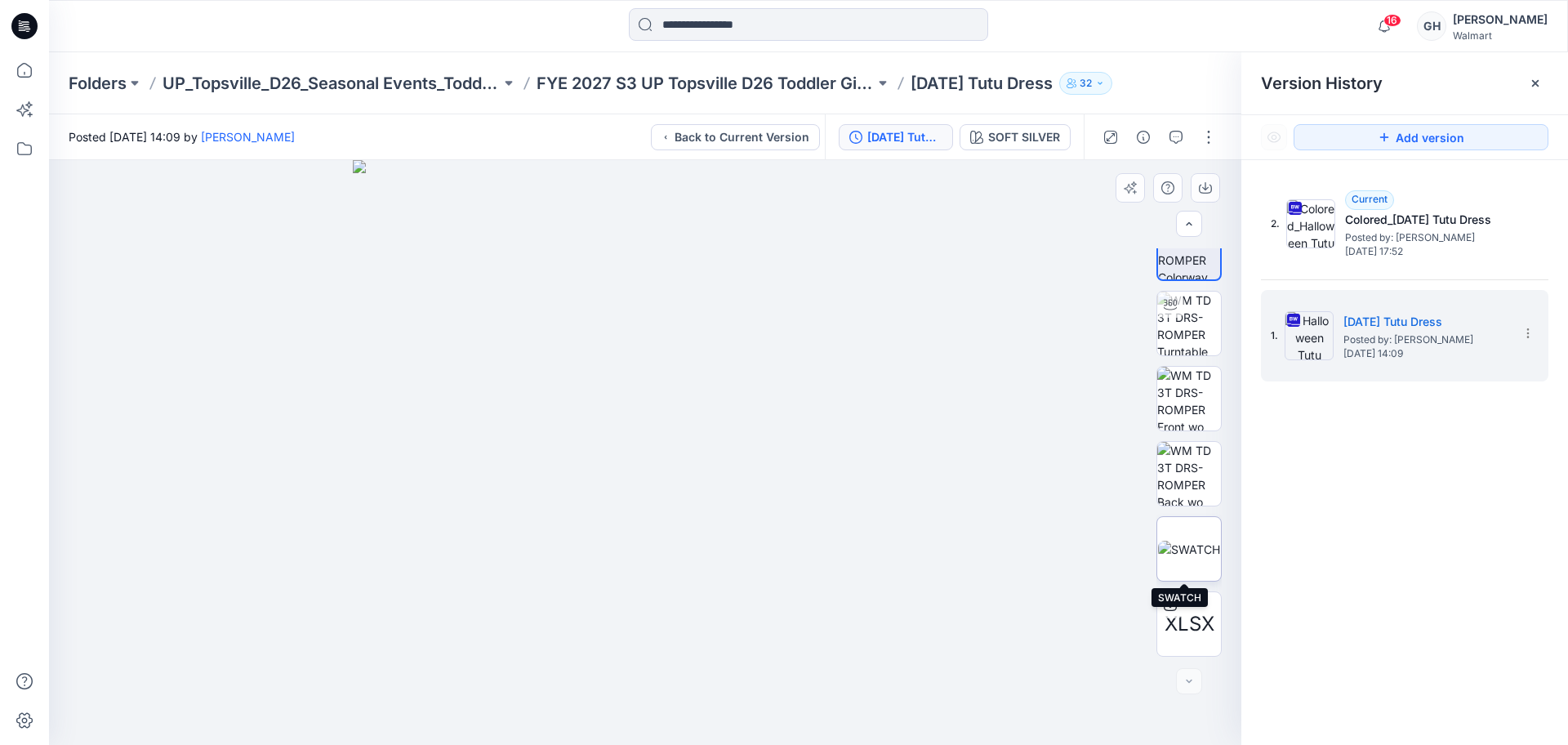
click at [1178, 551] on img at bounding box center [1188, 549] width 62 height 17
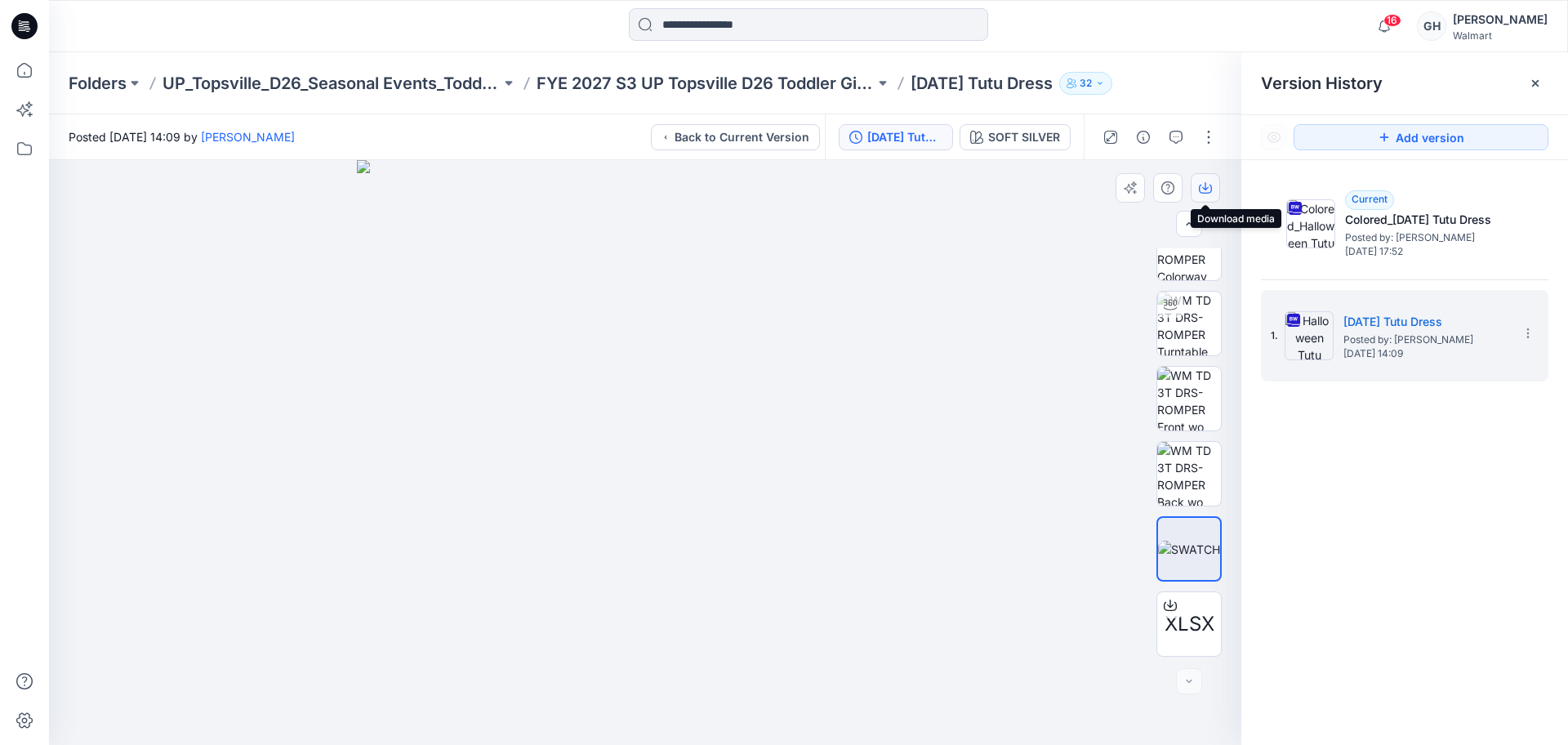
click at [1203, 182] on icon "button" at bounding box center [1206, 188] width 13 height 13
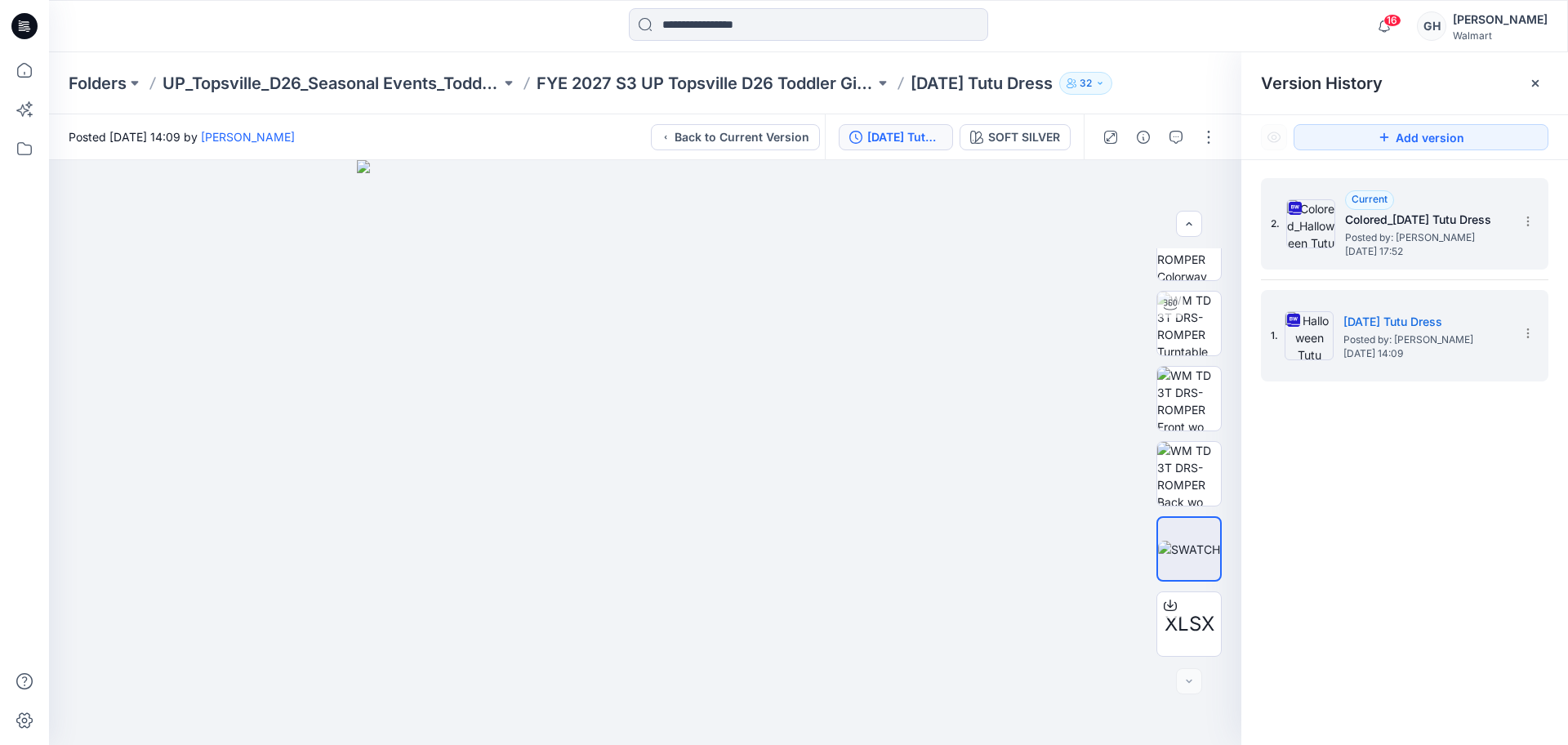
click at [1414, 233] on span "Posted by: Gwen Hine" at bounding box center [1426, 237] width 163 height 16
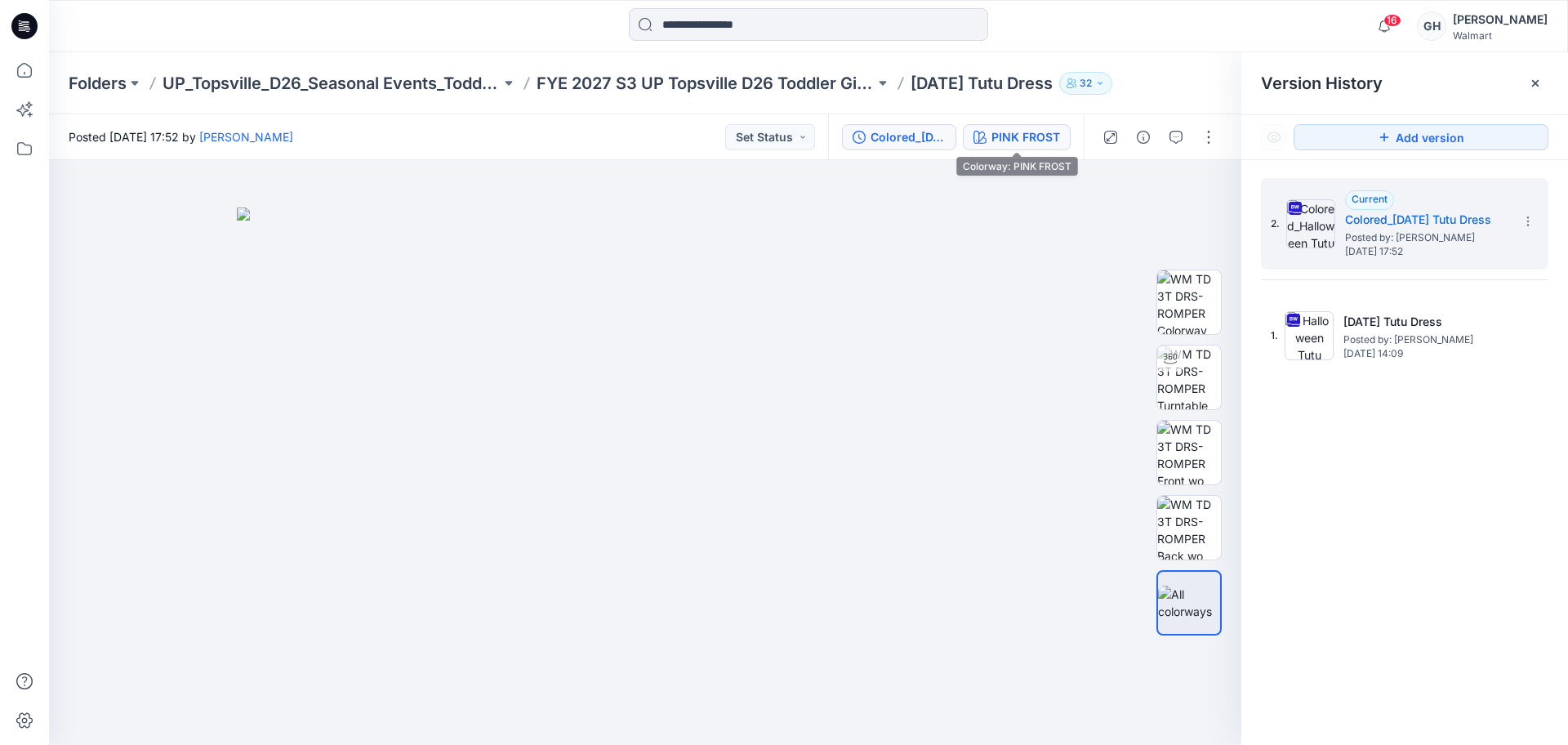
click at [1026, 129] on div "PINK FROST" at bounding box center [1026, 137] width 69 height 18
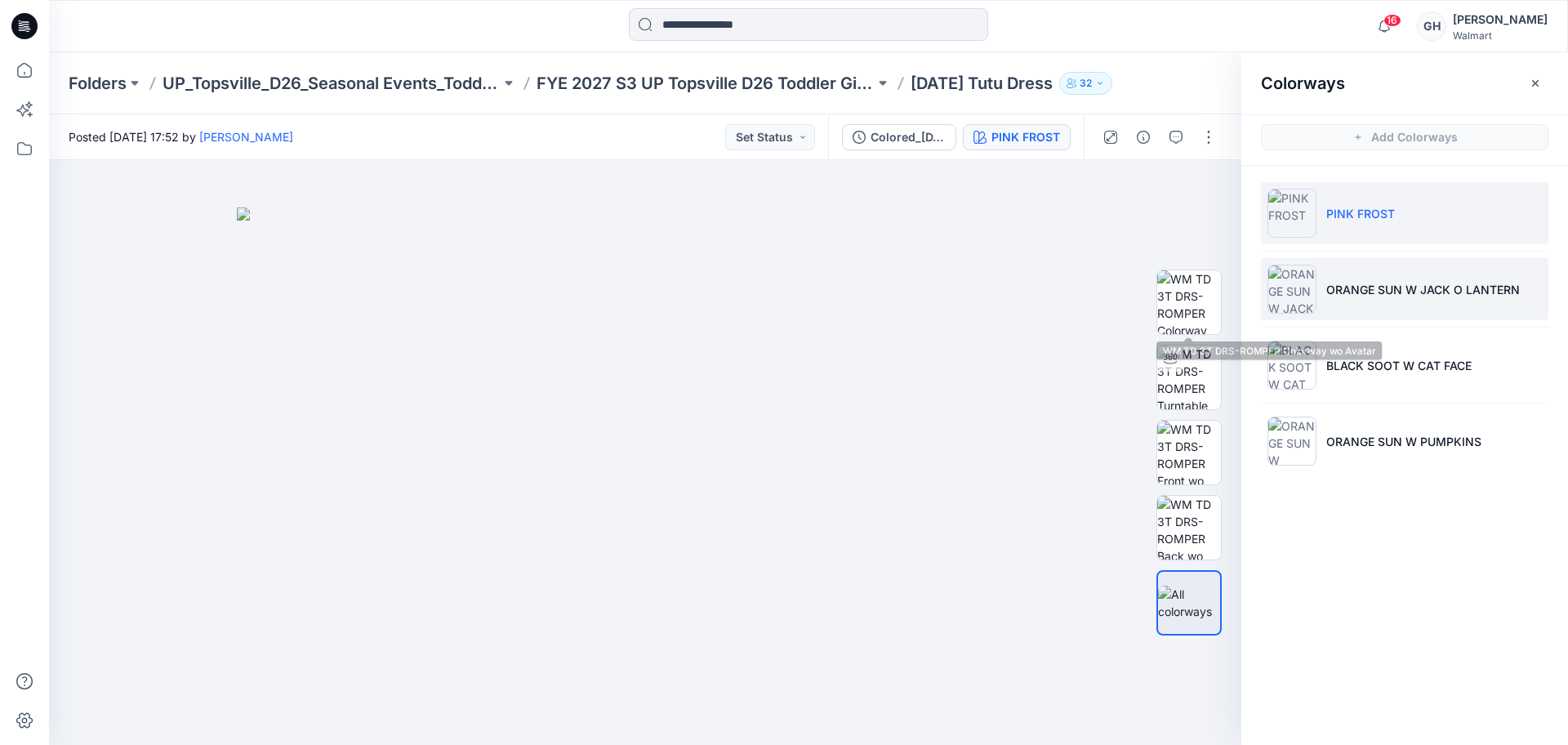
click at [1323, 276] on li "ORANGE SUN W JACK O LANTERN" at bounding box center [1404, 289] width 288 height 62
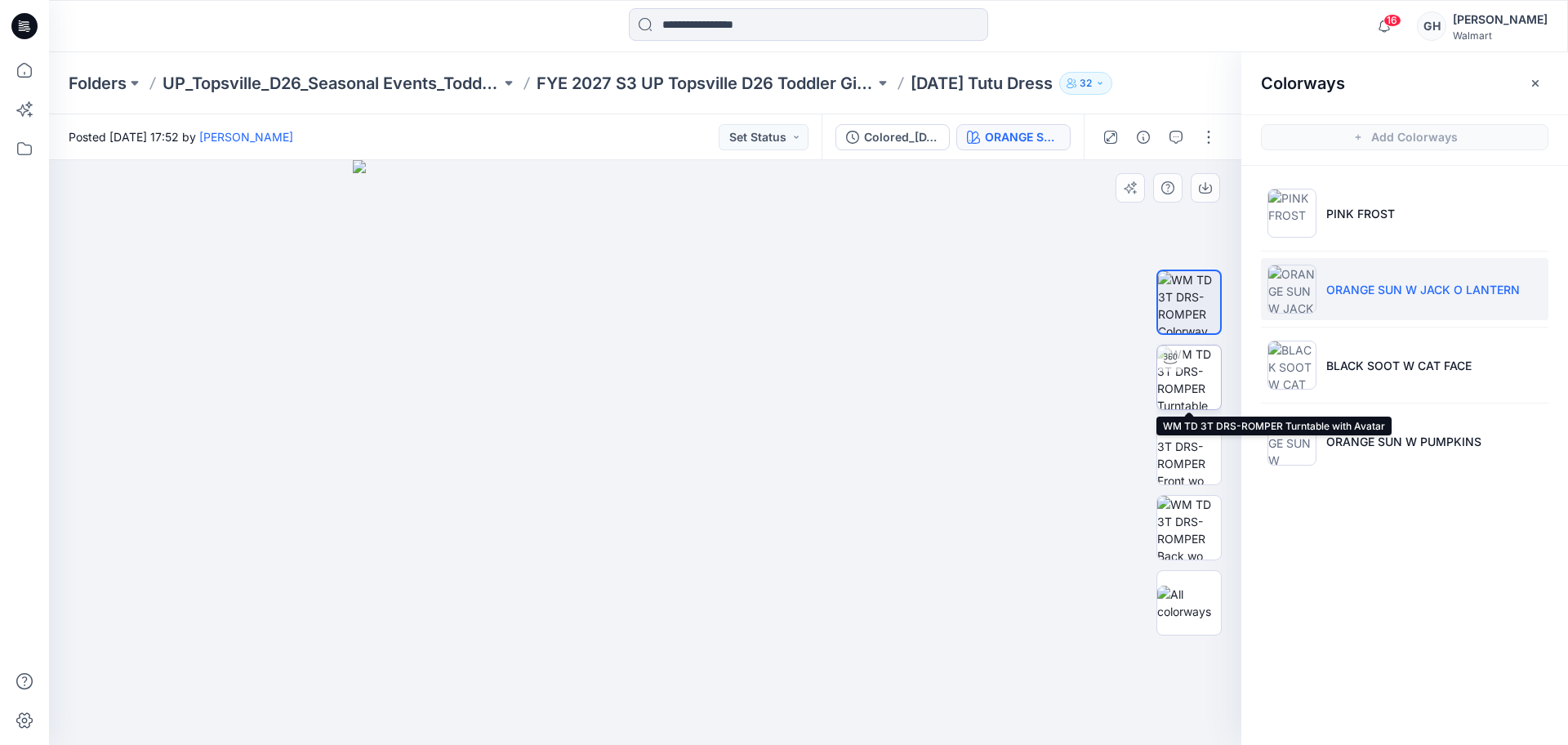
click at [1188, 377] on img at bounding box center [1188, 377] width 63 height 63
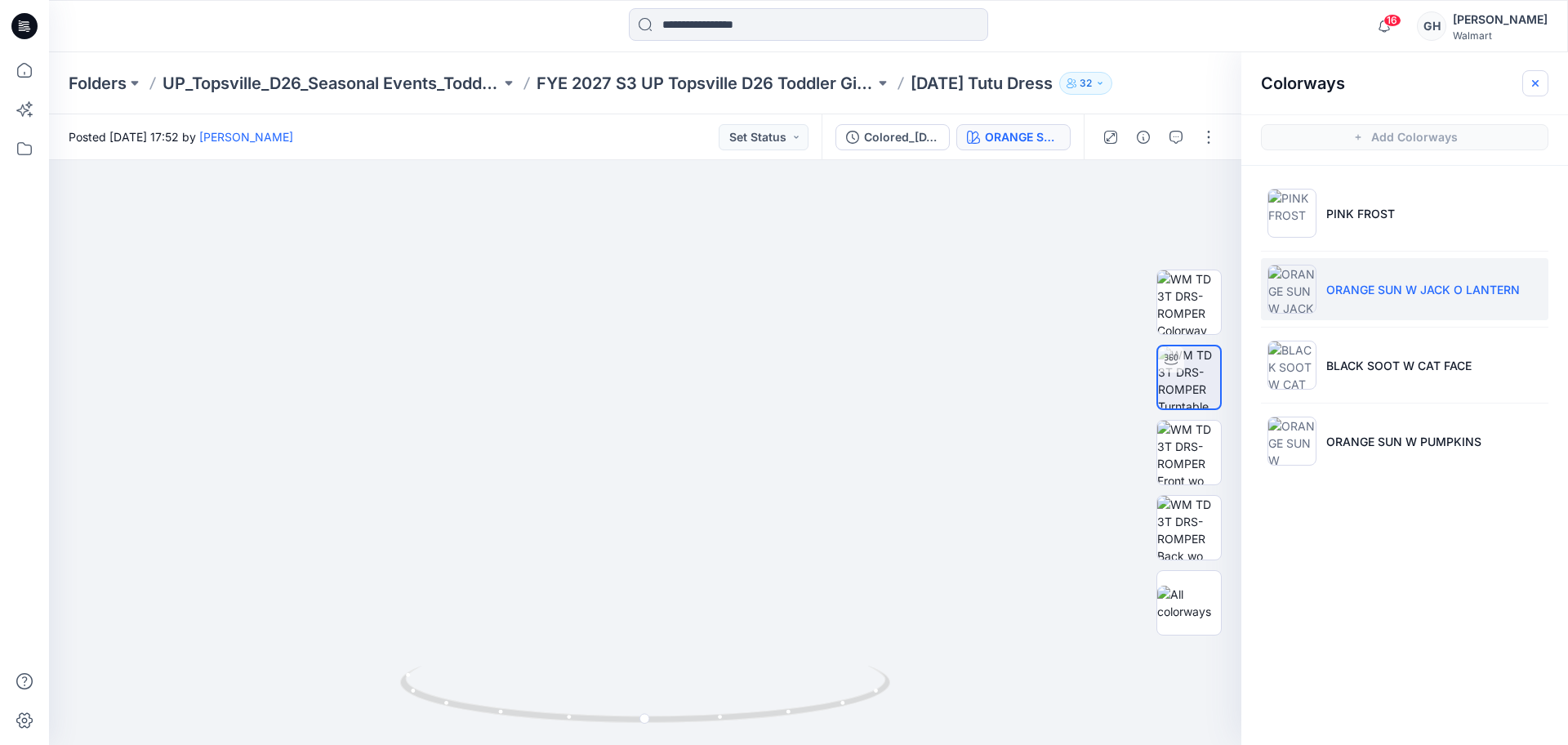
click at [1525, 85] on button "button" at bounding box center [1534, 82] width 26 height 26
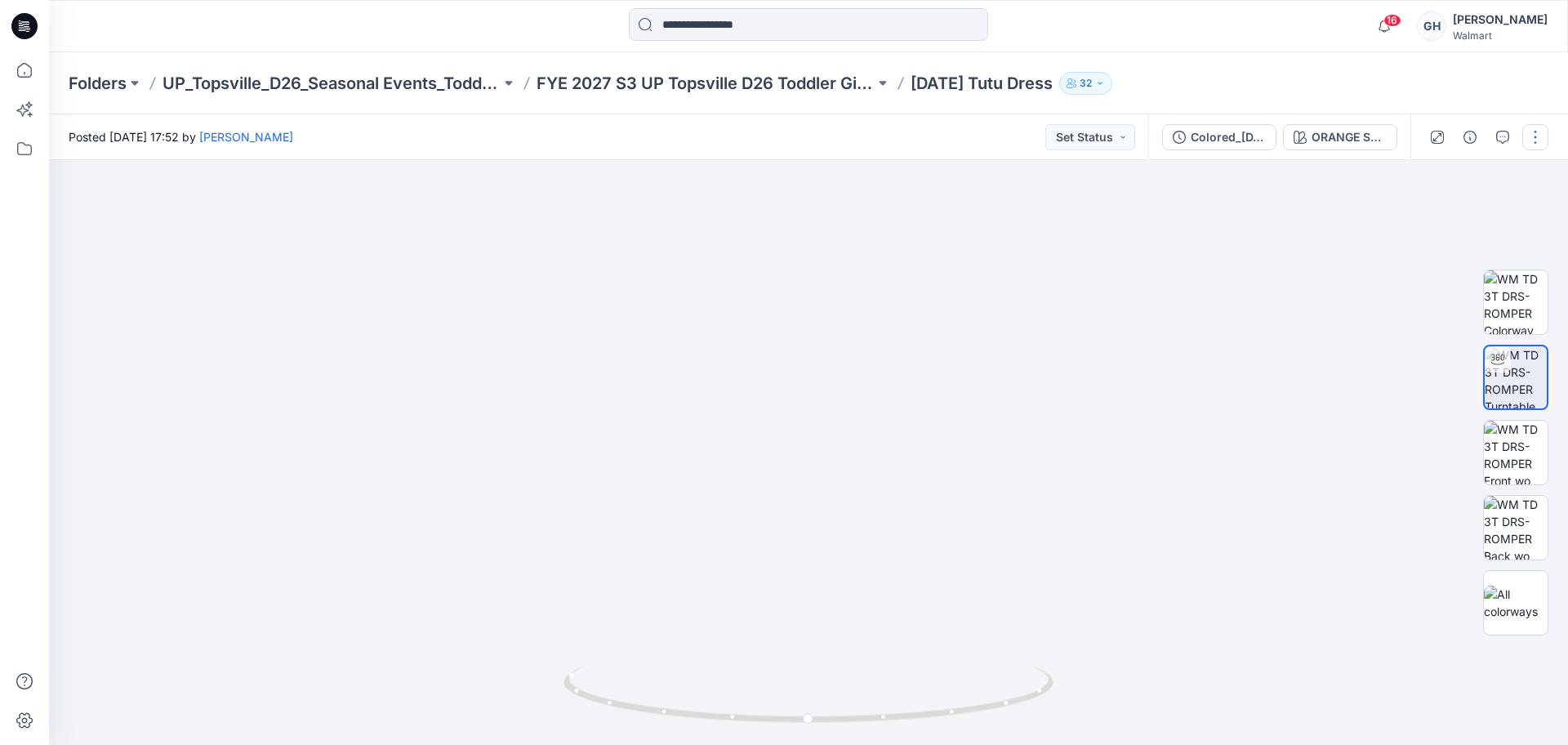
click at [1531, 138] on button "button" at bounding box center [1534, 136] width 26 height 26
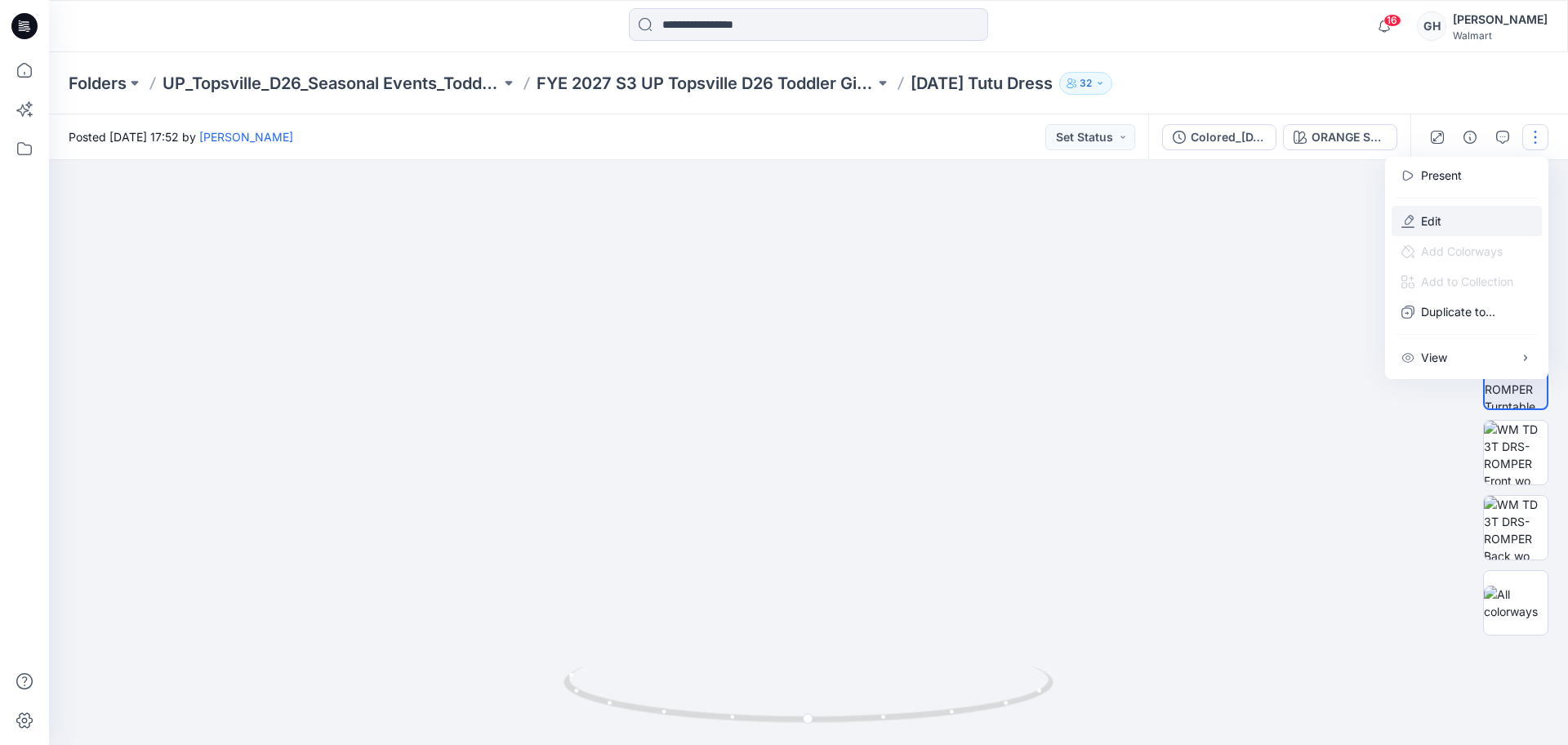
drag, startPoint x: 1416, startPoint y: 223, endPoint x: 1446, endPoint y: 257, distance: 45.3
click at [1416, 223] on button "Edit" at bounding box center [1466, 221] width 150 height 31
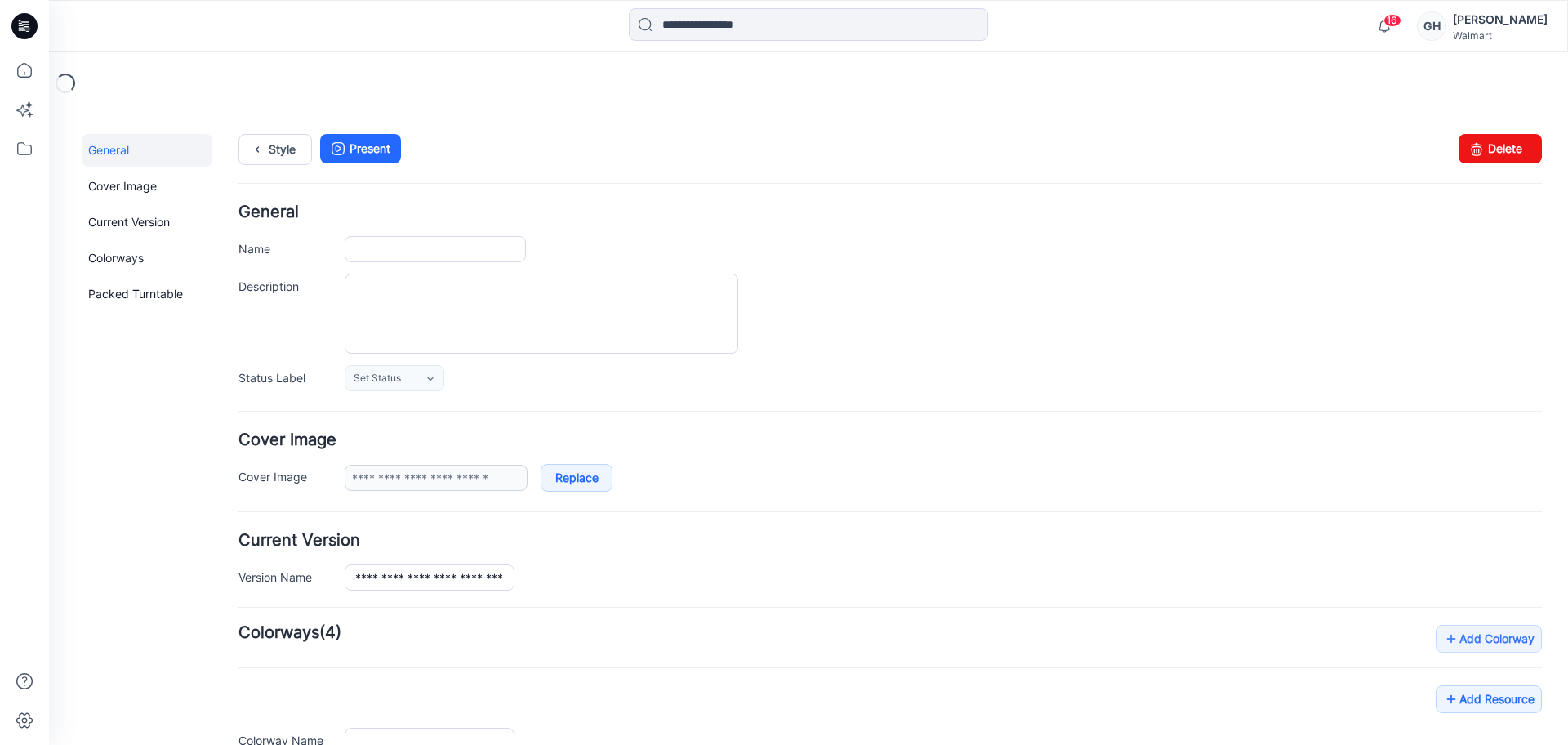
type input "**********"
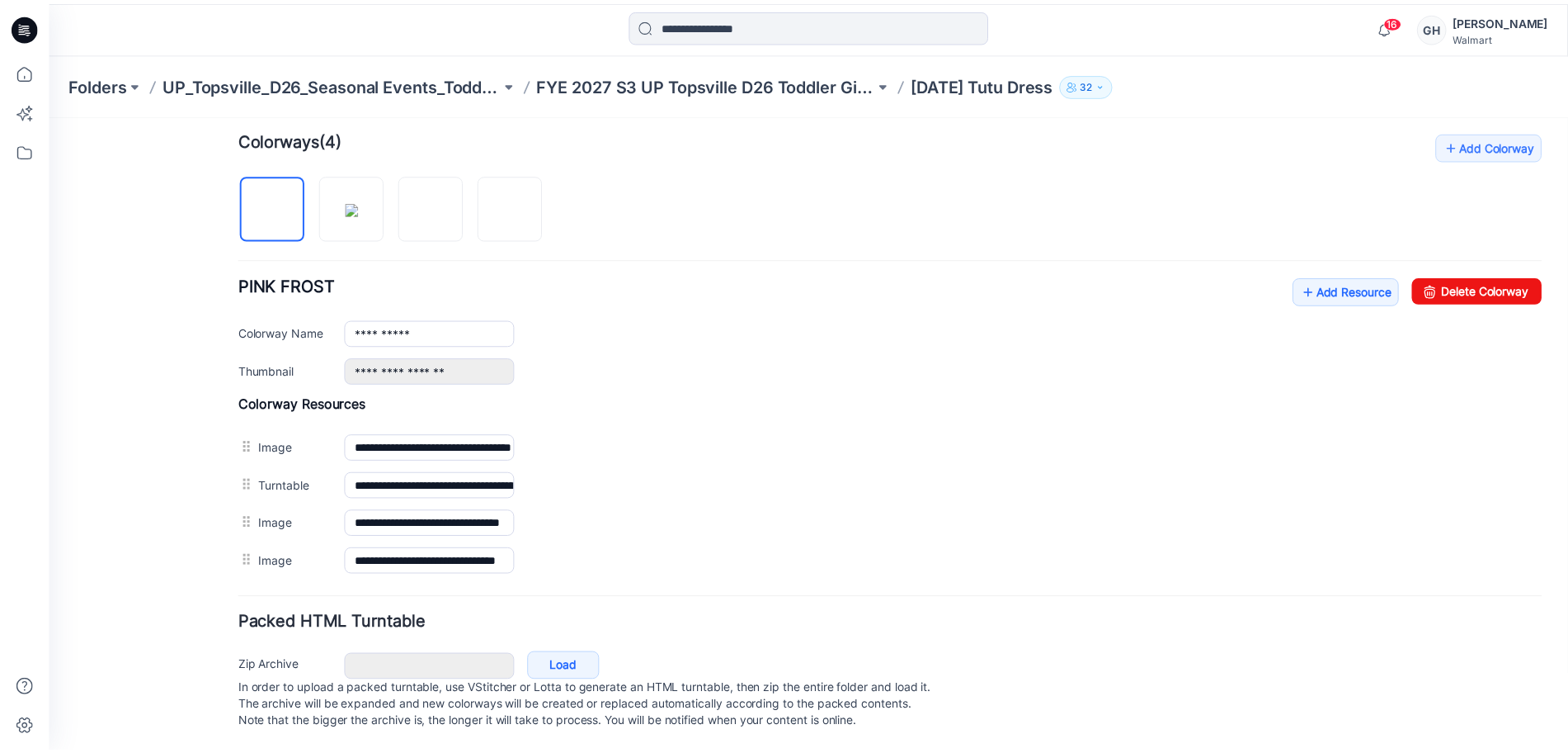
scroll to position [516, 0]
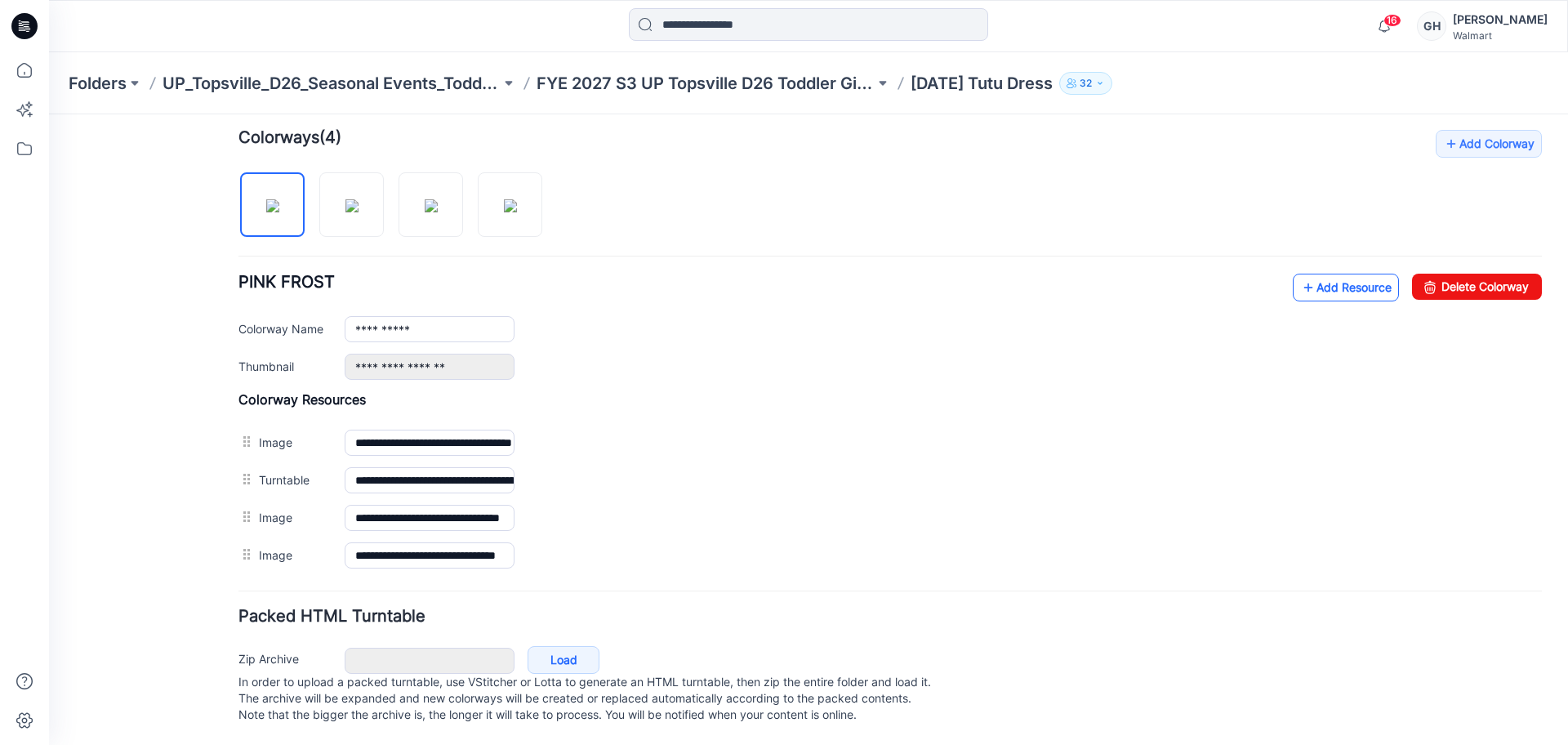
click at [1321, 279] on link "Add Resource" at bounding box center [1346, 287] width 106 height 28
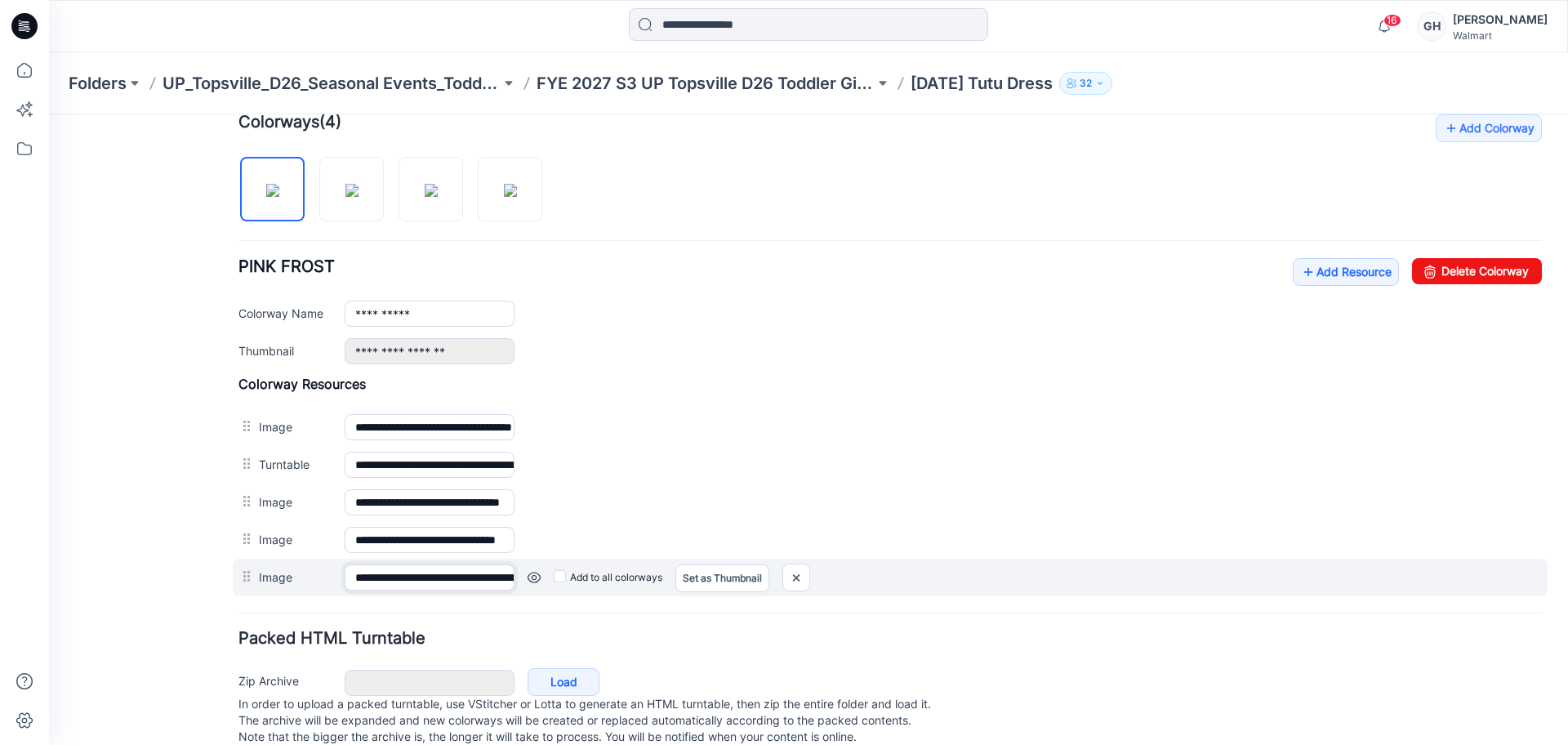
click at [489, 576] on input "**********" at bounding box center [429, 577] width 170 height 26
click at [488, 576] on input "**********" at bounding box center [429, 577] width 170 height 26
click at [538, 578] on link at bounding box center [534, 577] width 13 height 13
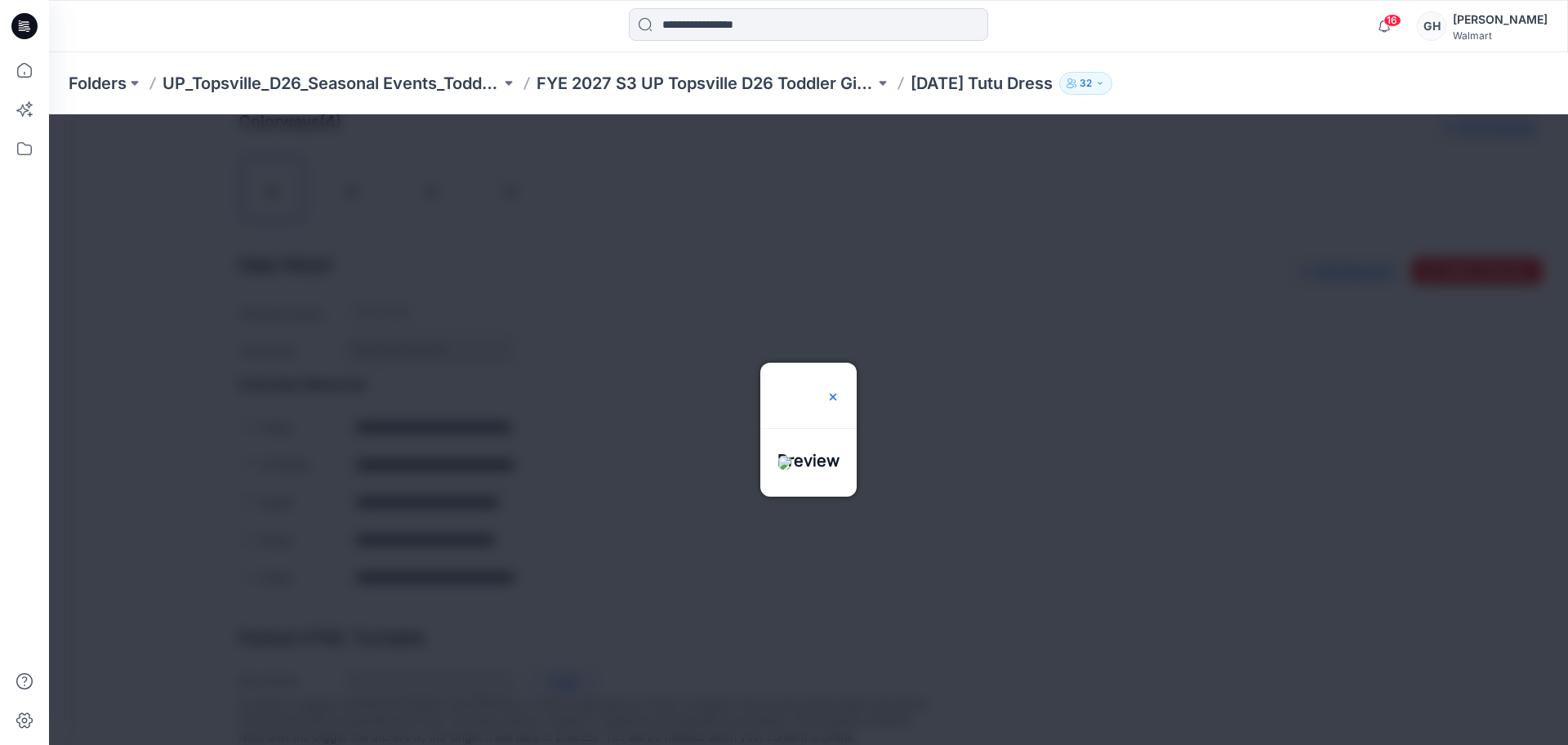
click at [840, 390] on img at bounding box center [833, 397] width 13 height 13
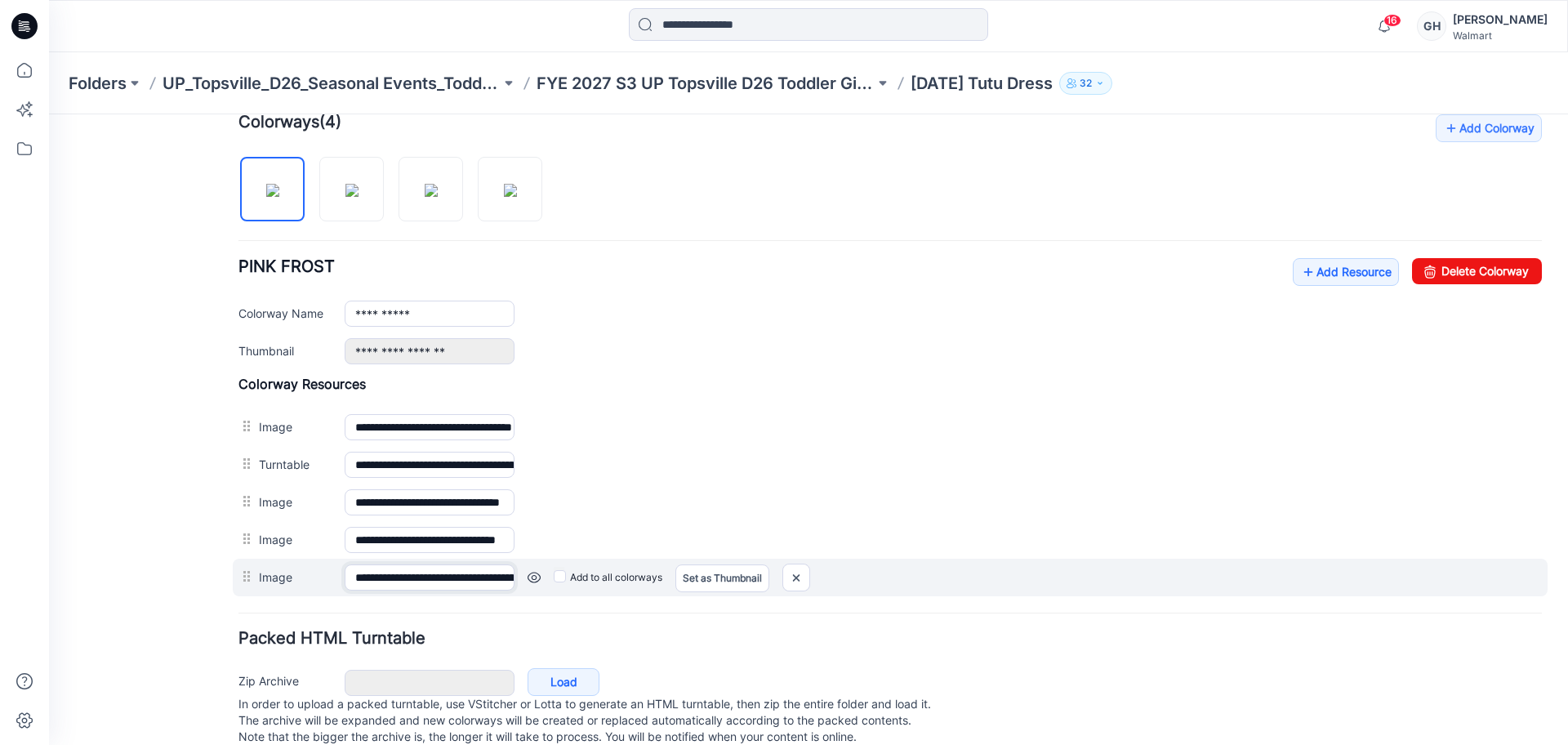
click at [369, 570] on input "**********" at bounding box center [429, 577] width 170 height 26
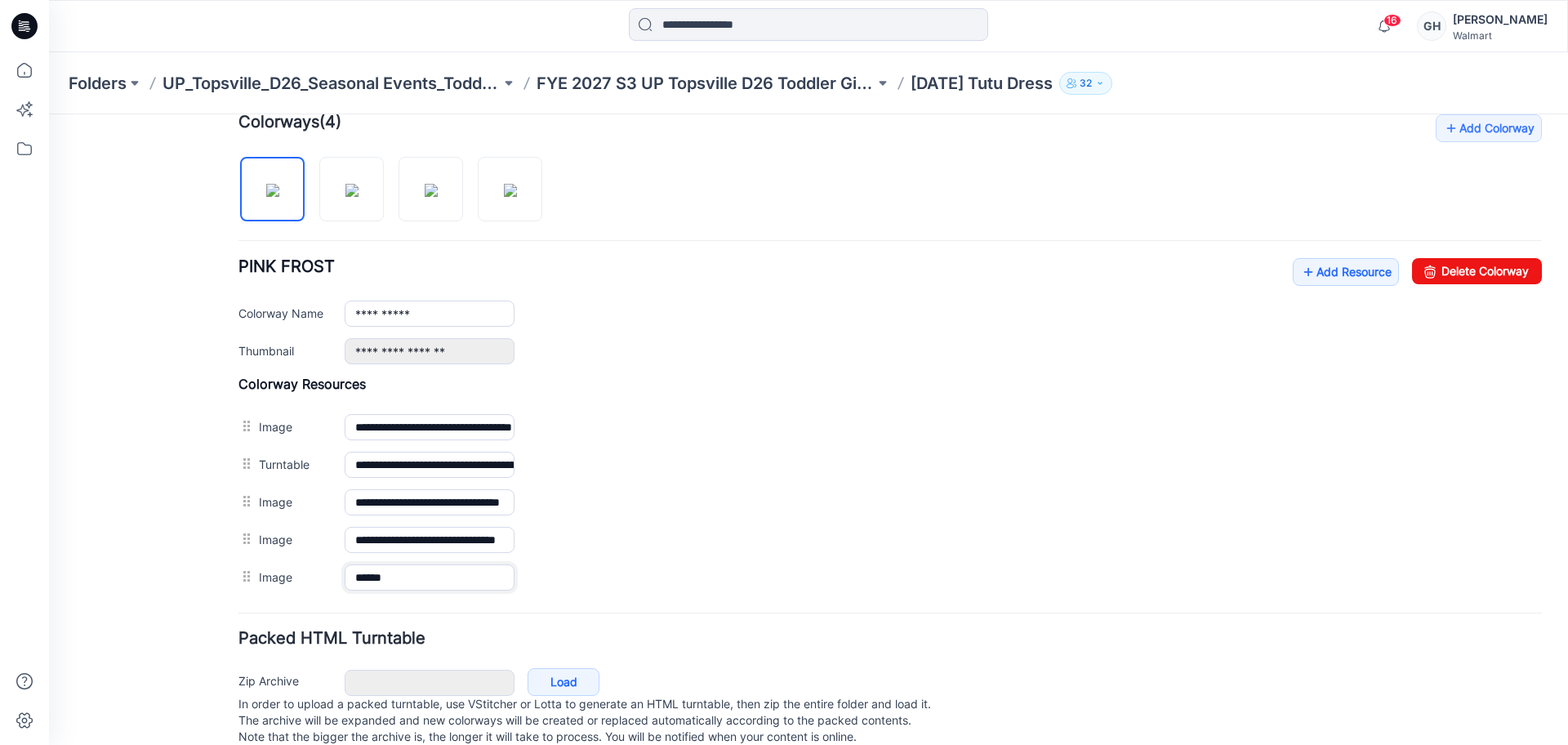
type input "******"
click at [196, 547] on div "General Cover Image Current Version Colorways Packed Turntable" at bounding box center [147, 195] width 130 height 1144
click at [1329, 256] on div "**********" at bounding box center [890, 355] width 1303 height 482
click at [1328, 263] on link "Add Resource" at bounding box center [1346, 271] width 106 height 28
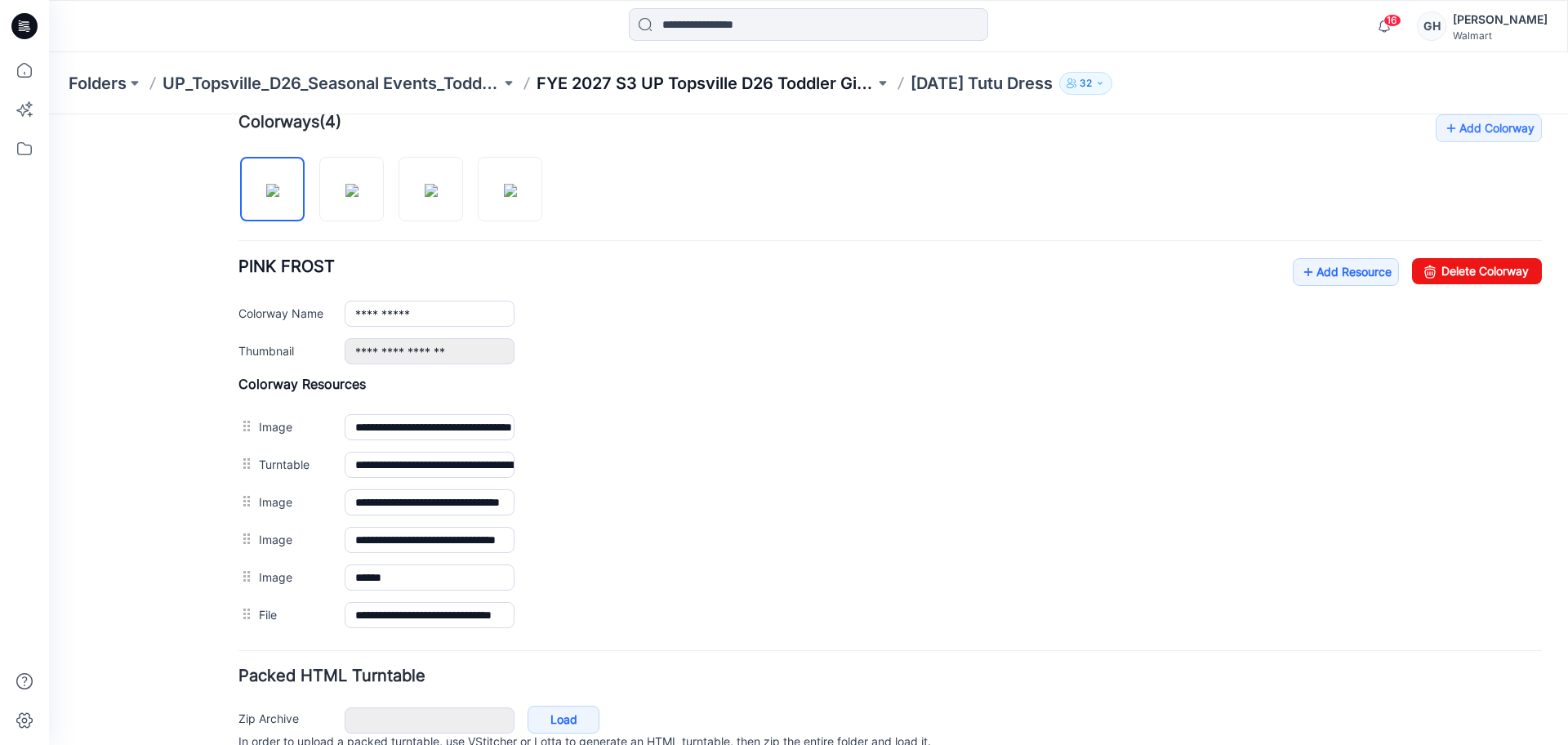
click at [772, 91] on p "FYE 2027 S3 UP Topsville D26 Toddler Girl Seasonal" at bounding box center [705, 83] width 338 height 23
